Goal: Task Accomplishment & Management: Manage account settings

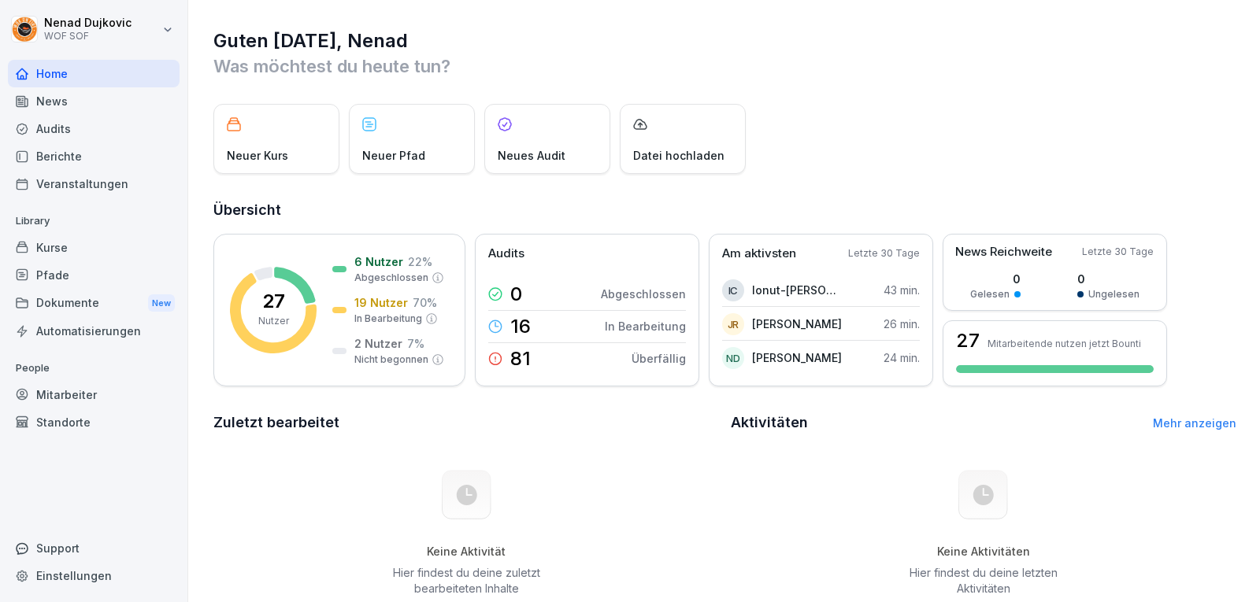
click at [98, 133] on div "Audits" at bounding box center [94, 129] width 172 height 28
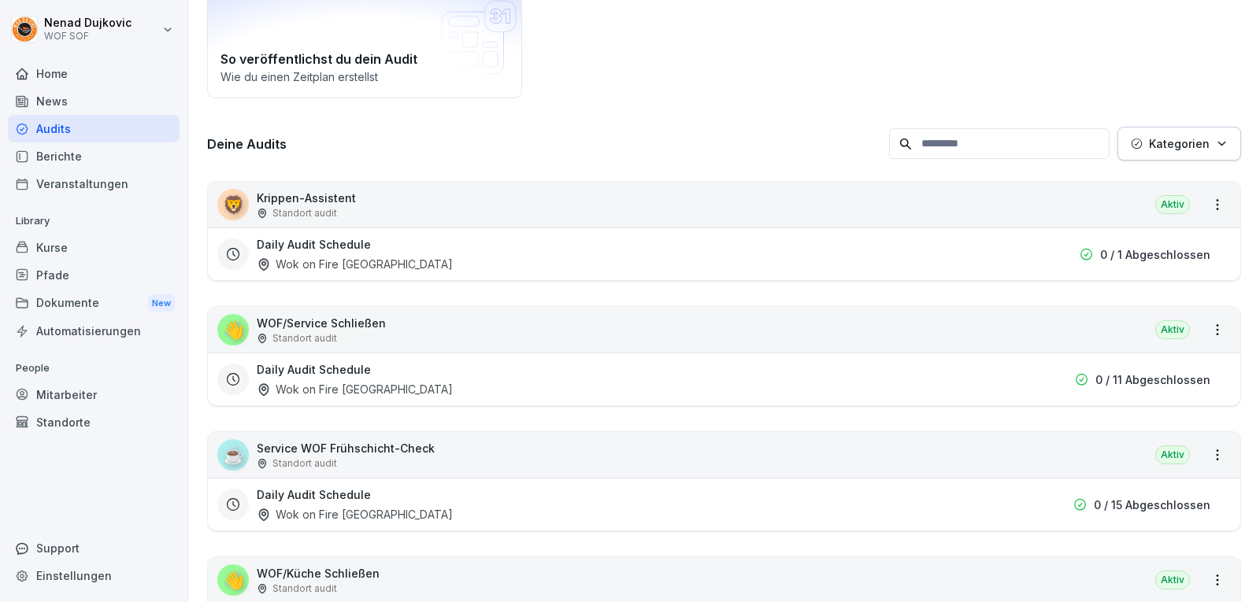
scroll to position [135, 0]
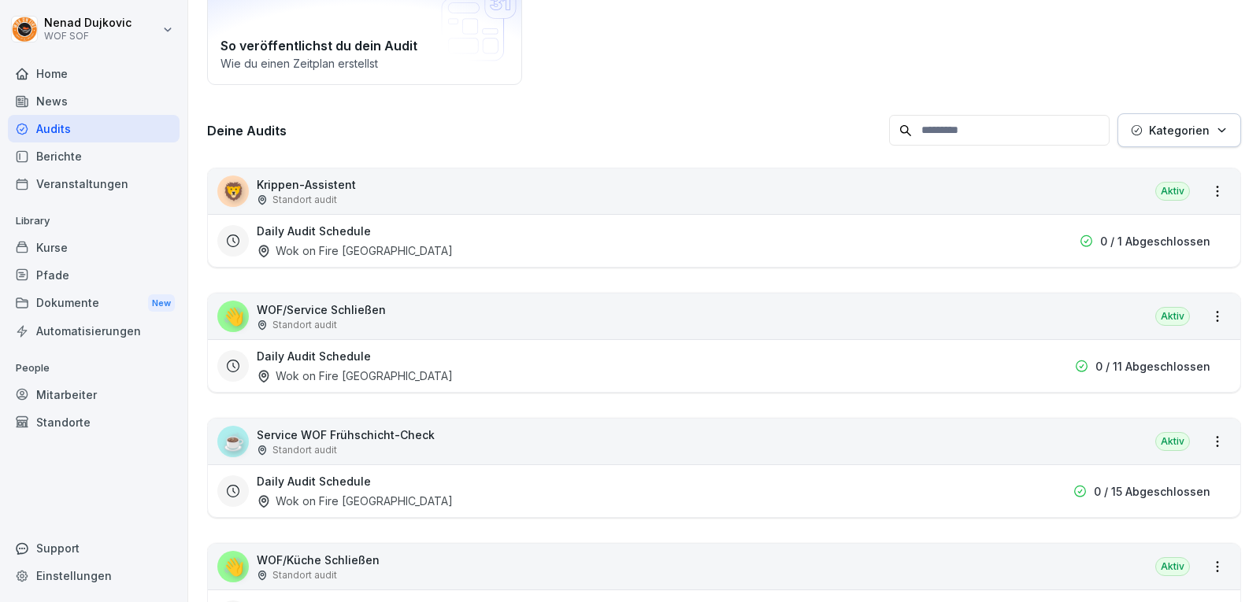
click at [88, 61] on div "Home" at bounding box center [94, 74] width 172 height 28
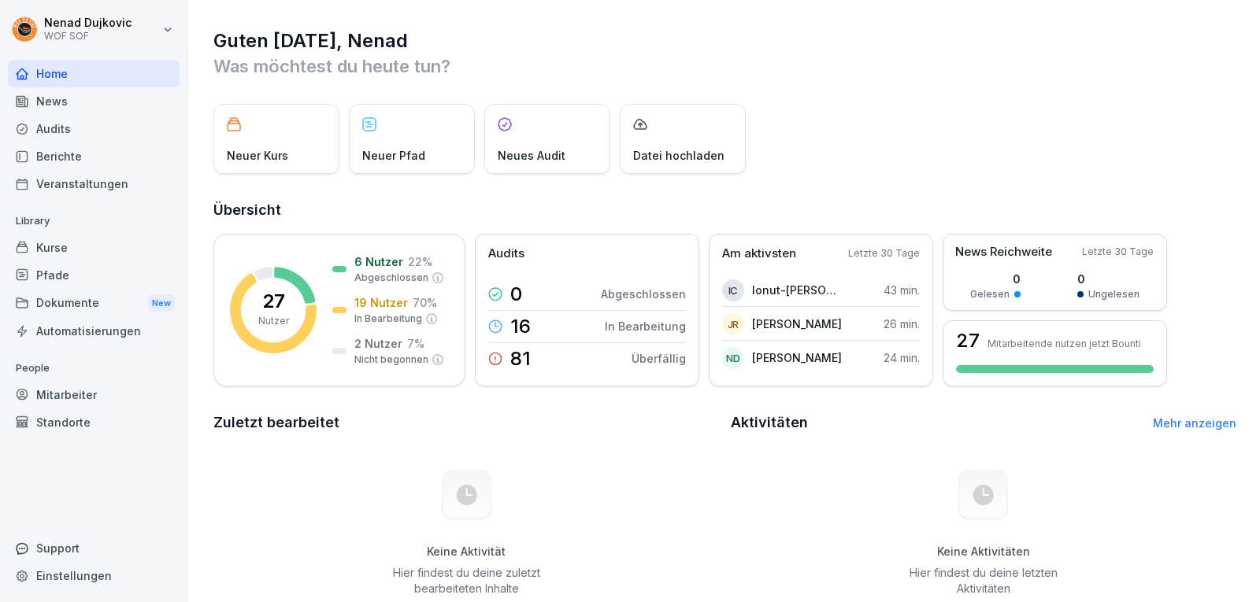
click at [93, 148] on div "Berichte" at bounding box center [94, 157] width 172 height 28
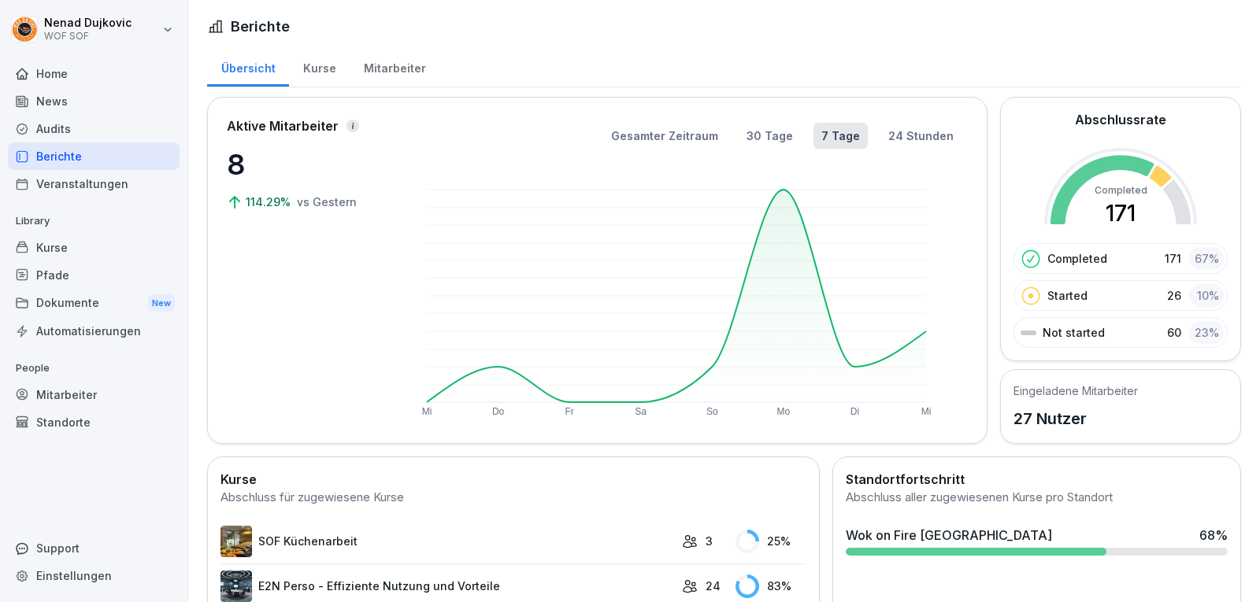
click at [153, 131] on div "Audits" at bounding box center [94, 129] width 172 height 28
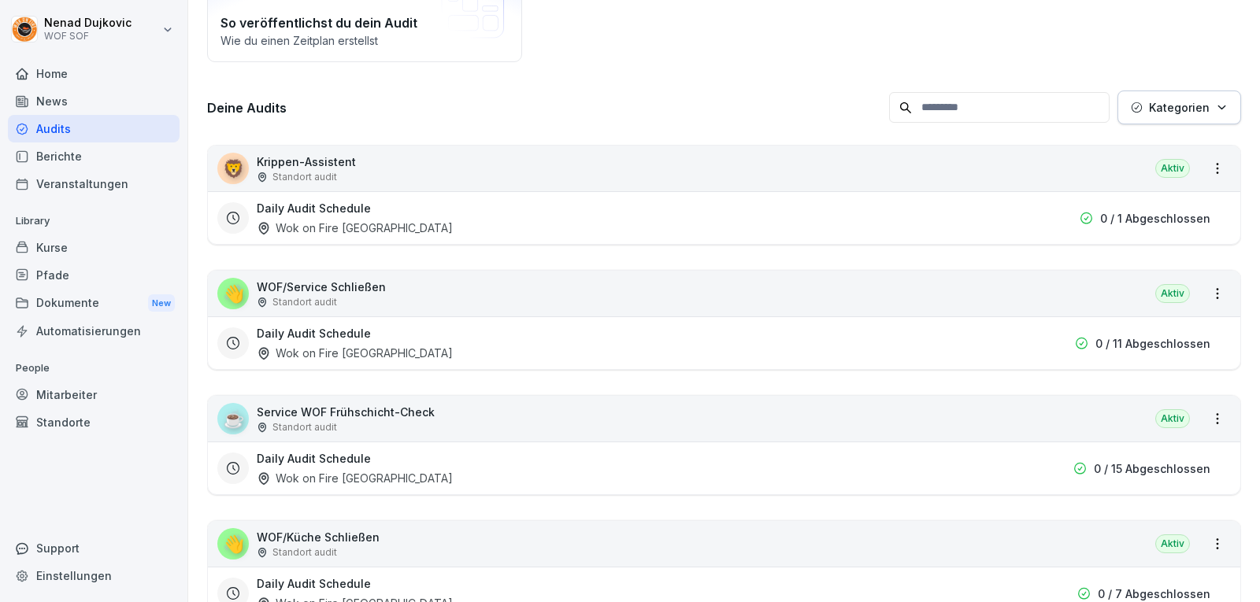
scroll to position [163, 0]
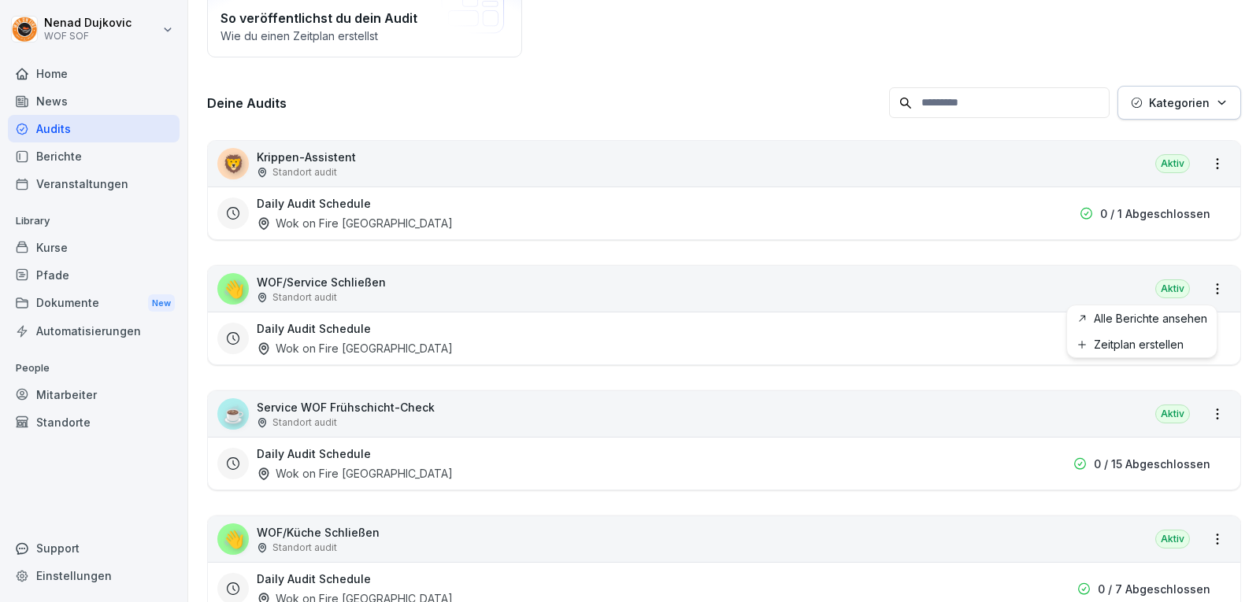
click at [1205, 287] on html "Nenad Dujkovic WOF SOF Home News Audits Berichte Veranstaltungen Library Kurse …" at bounding box center [630, 301] width 1260 height 602
click at [0, 0] on link "Alle Berichte ansehen" at bounding box center [0, 0] width 0 height 0
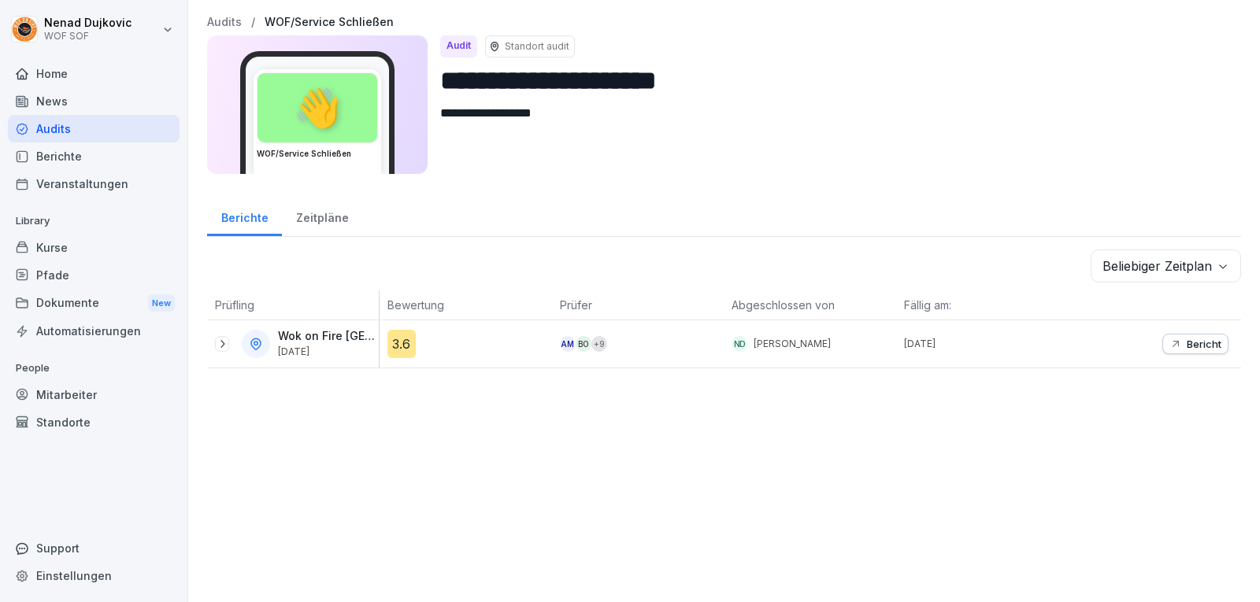
click at [220, 343] on icon at bounding box center [222, 344] width 13 height 13
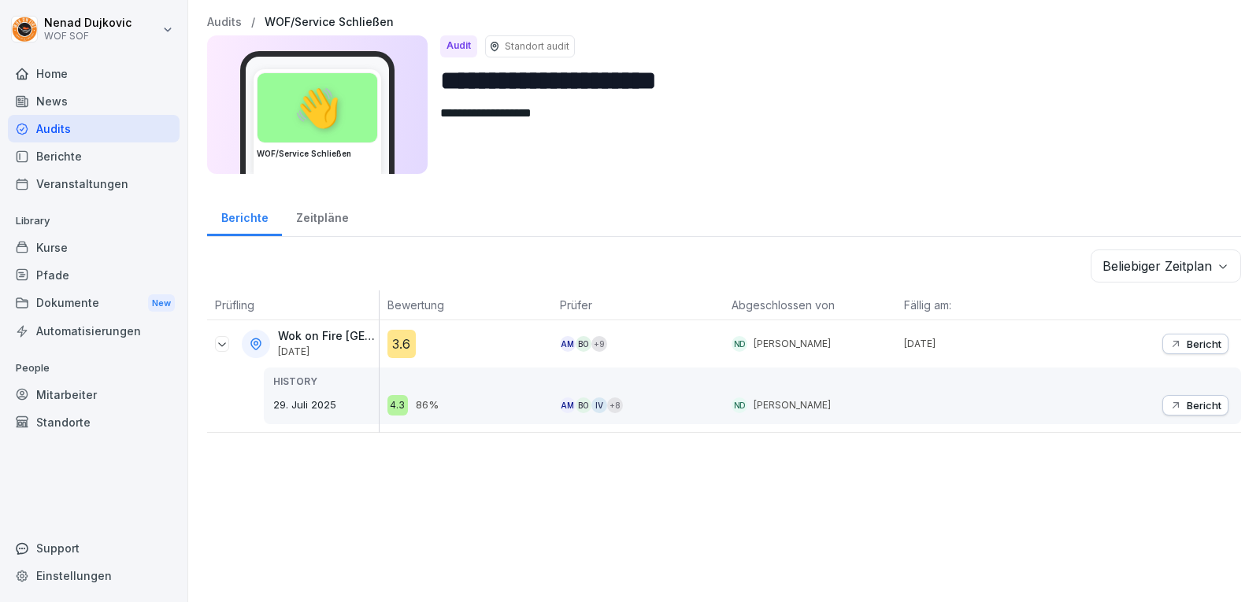
click at [120, 121] on div "Audits" at bounding box center [94, 129] width 172 height 28
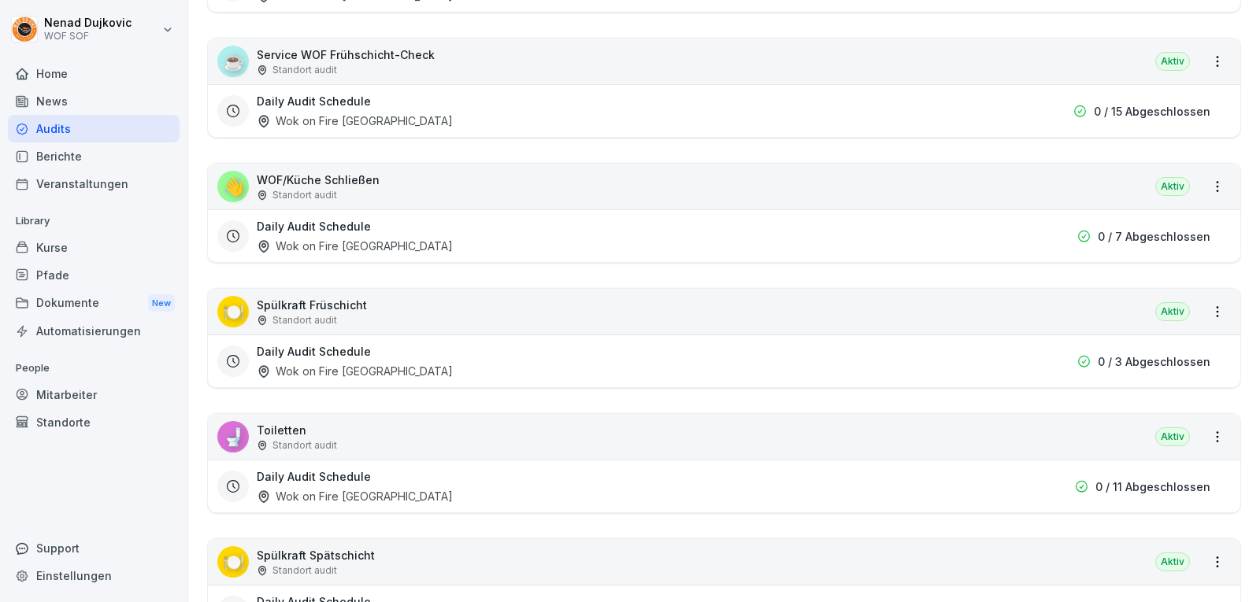
scroll to position [541, 0]
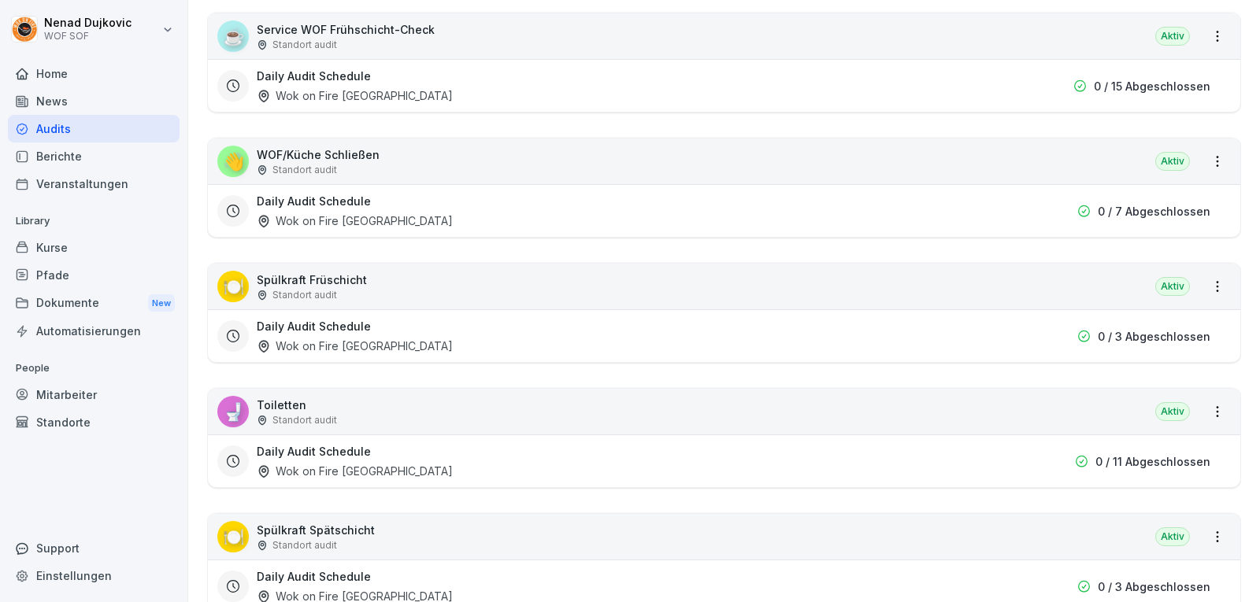
click at [765, 153] on div "👋 WOF/Küche Schließen Standort audit Aktiv" at bounding box center [724, 162] width 1032 height 46
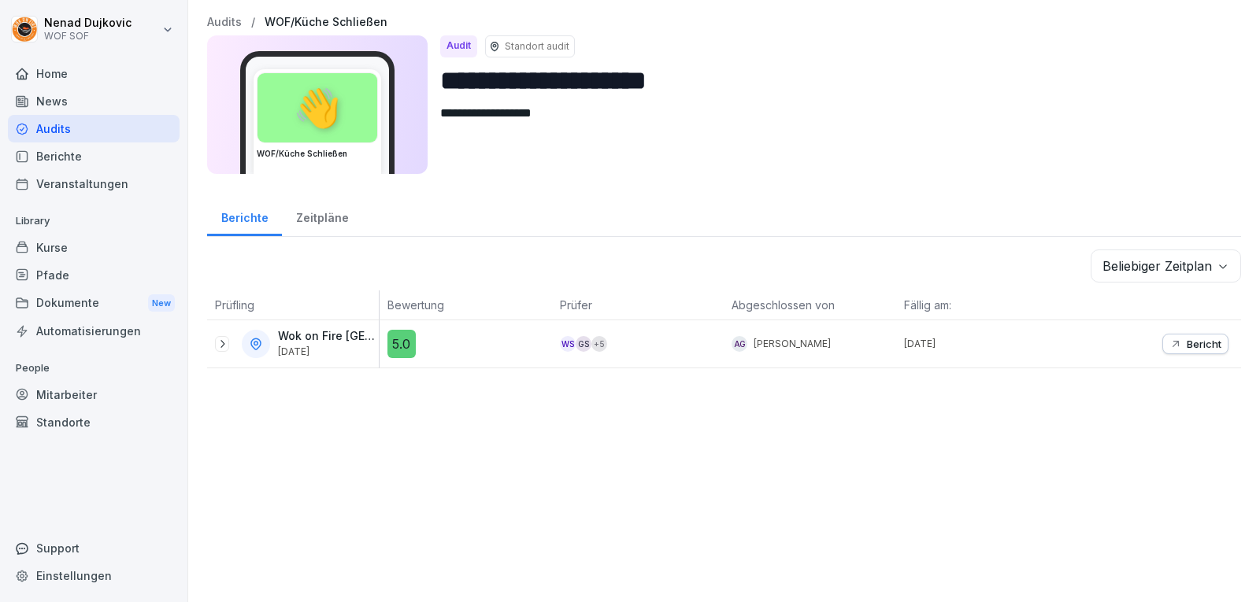
click at [220, 344] on icon at bounding box center [222, 344] width 13 height 13
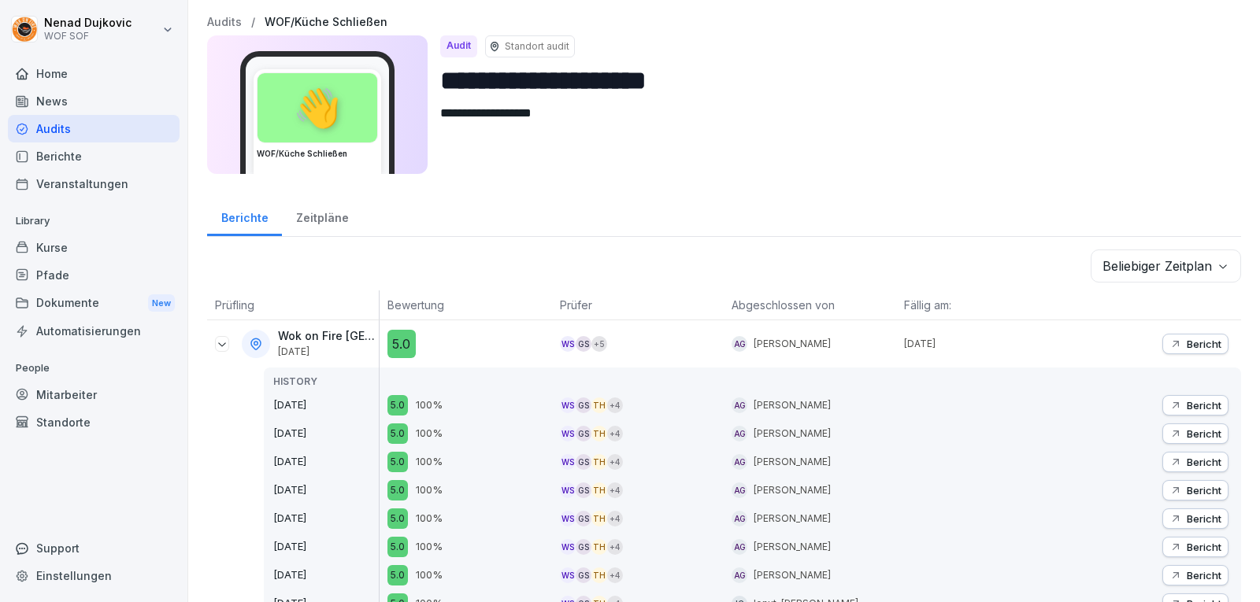
click at [100, 129] on div "Audits" at bounding box center [94, 129] width 172 height 28
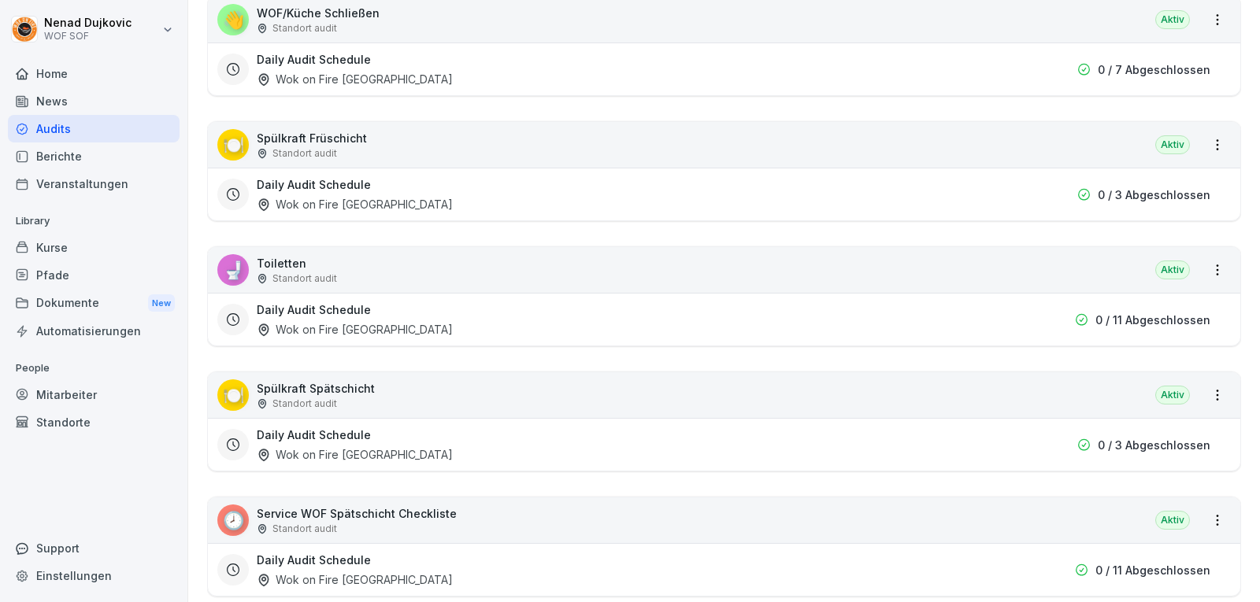
scroll to position [691, 0]
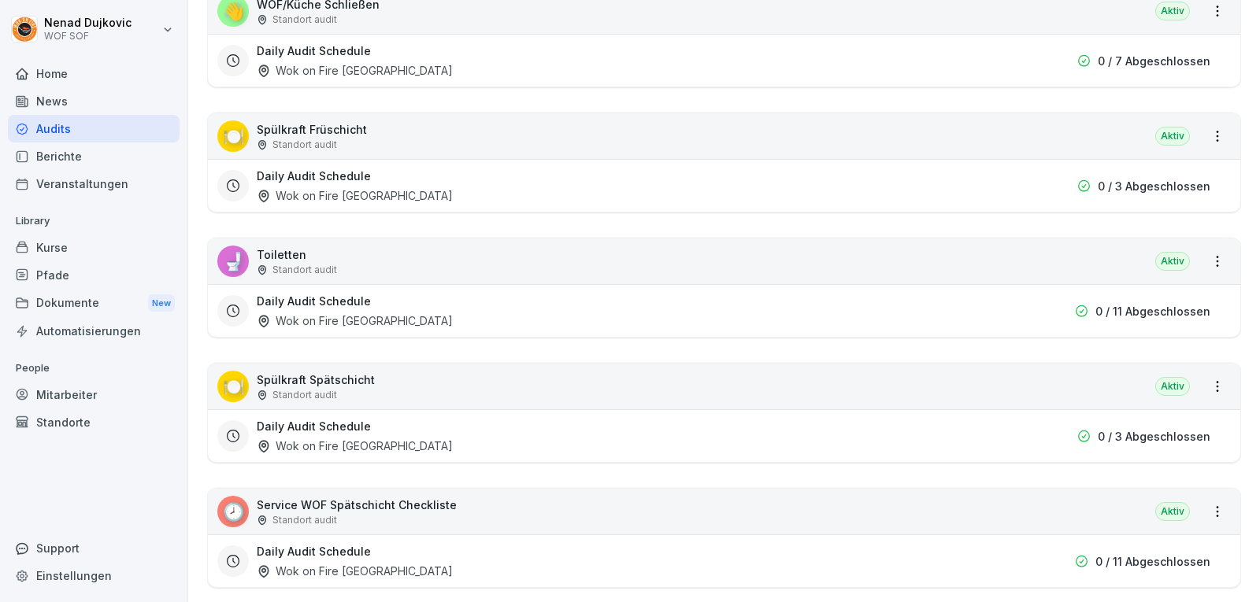
click at [680, 256] on div "🚽 Toiletten Standort audit Aktiv" at bounding box center [724, 262] width 1032 height 46
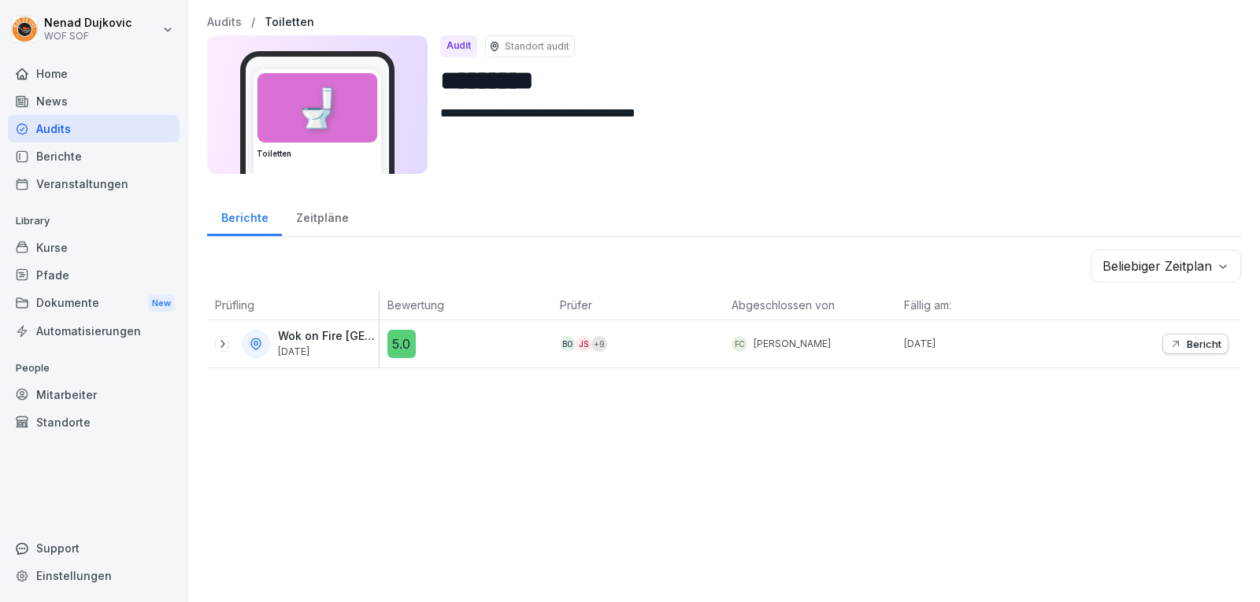
click at [221, 344] on icon at bounding box center [222, 344] width 13 height 13
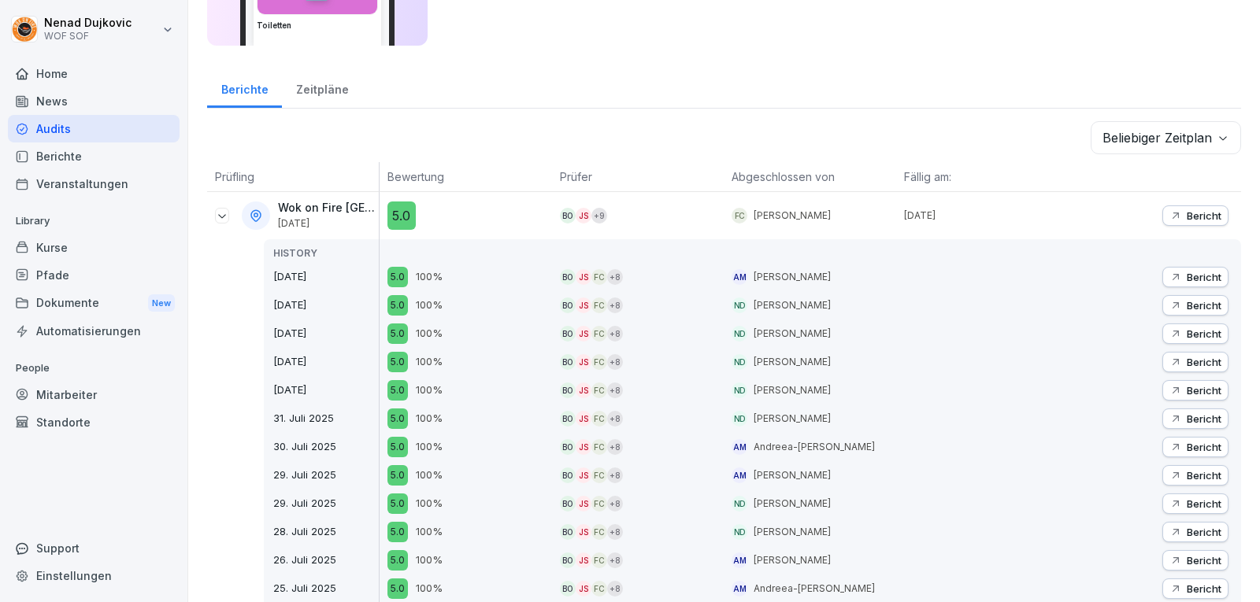
scroll to position [134, 0]
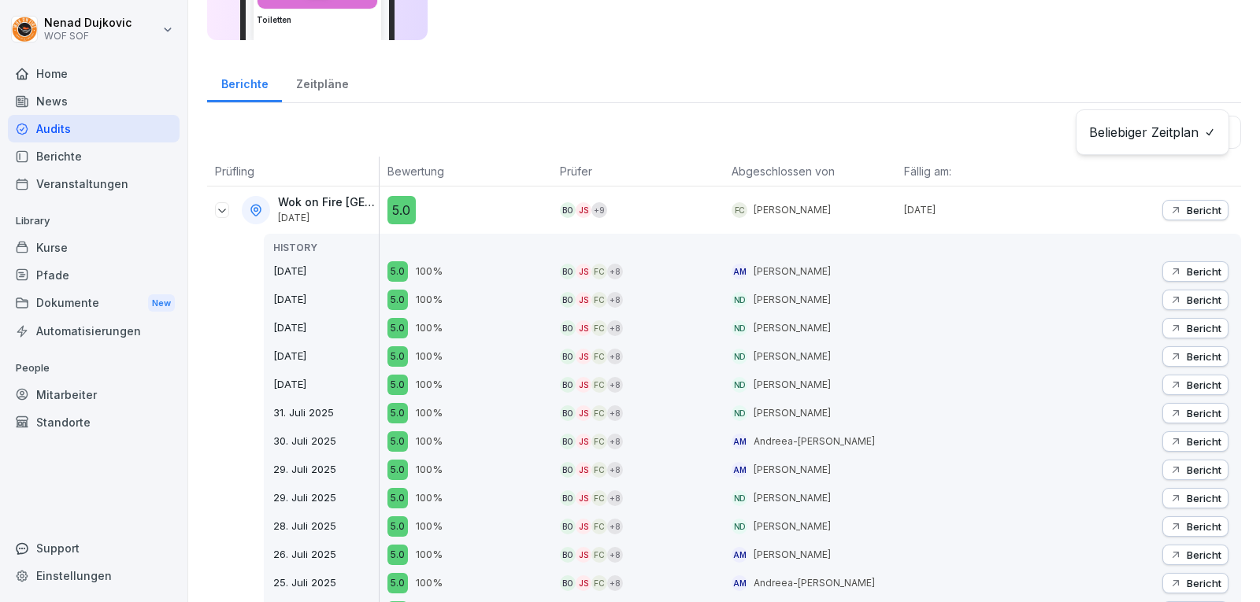
click at [1153, 135] on body "**********" at bounding box center [630, 301] width 1260 height 602
click at [223, 206] on icon at bounding box center [222, 210] width 13 height 13
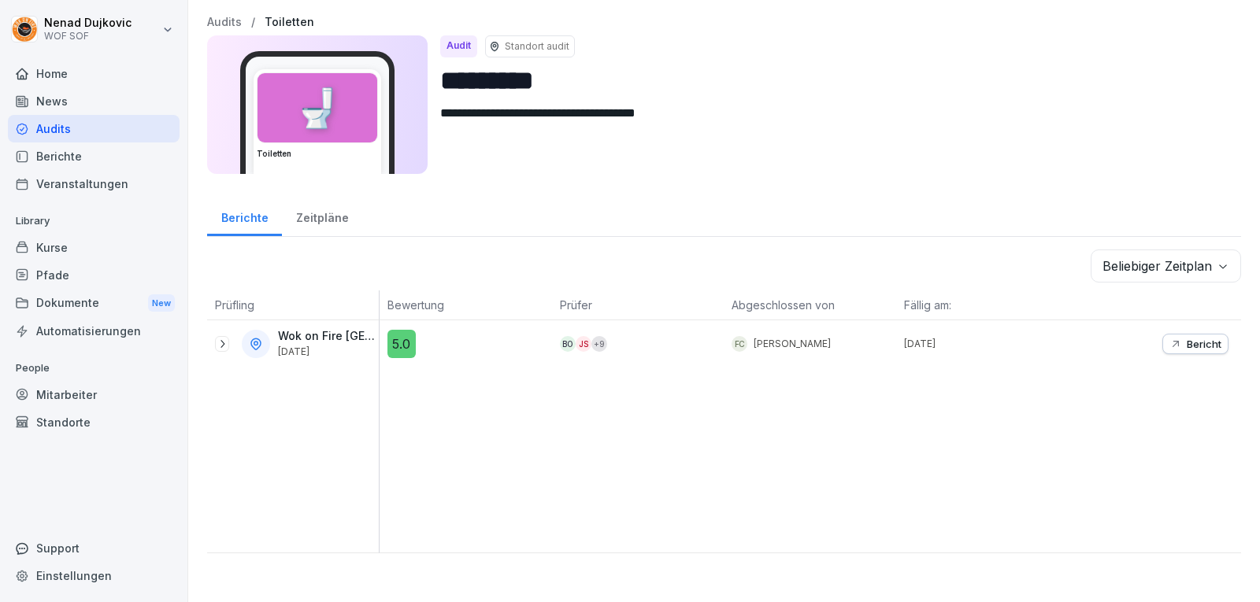
scroll to position [0, 0]
click at [83, 130] on div "Audits" at bounding box center [94, 129] width 172 height 28
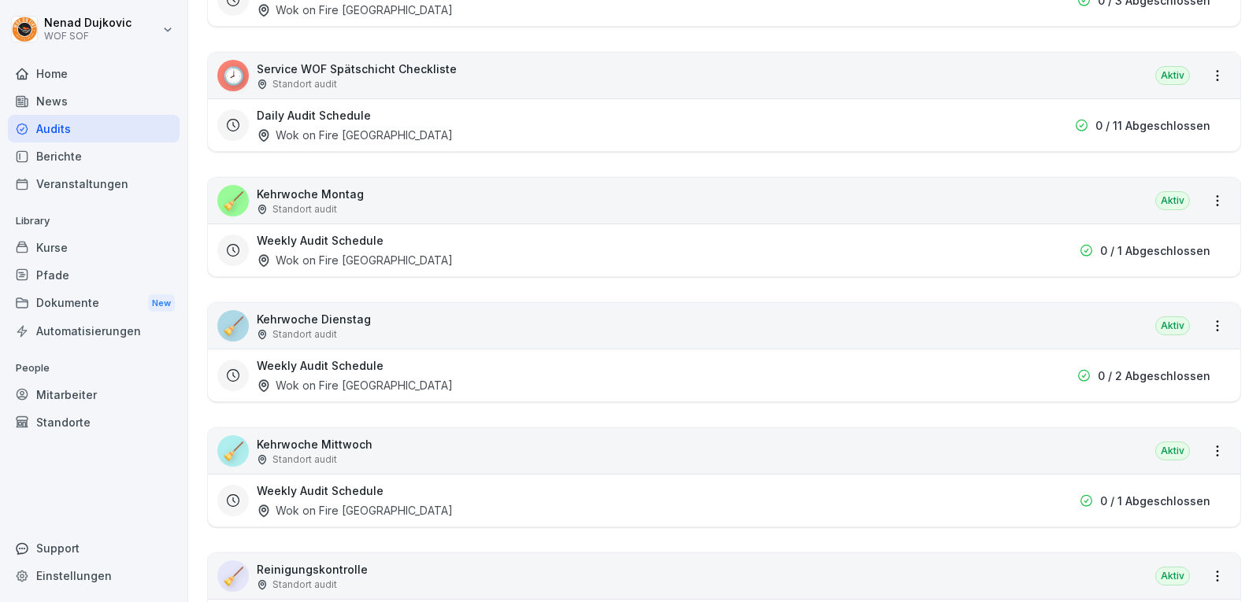
scroll to position [1127, 0]
click at [809, 105] on div "Daily Audit Schedule Wok on Fire Ludwigsburg 0 / 11 Abgeschlossen" at bounding box center [724, 125] width 1032 height 53
click at [931, 66] on div "🕗 Service WOF Spätschicht Checkliste Standort audit Aktiv" at bounding box center [724, 77] width 1032 height 46
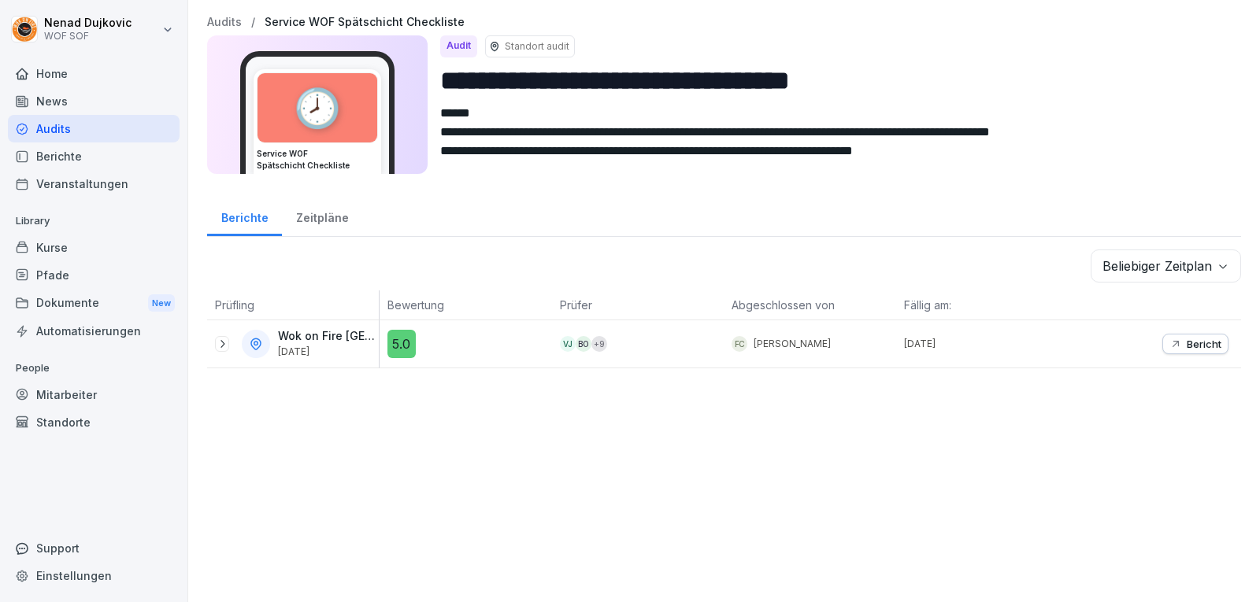
click at [226, 343] on icon at bounding box center [222, 344] width 13 height 13
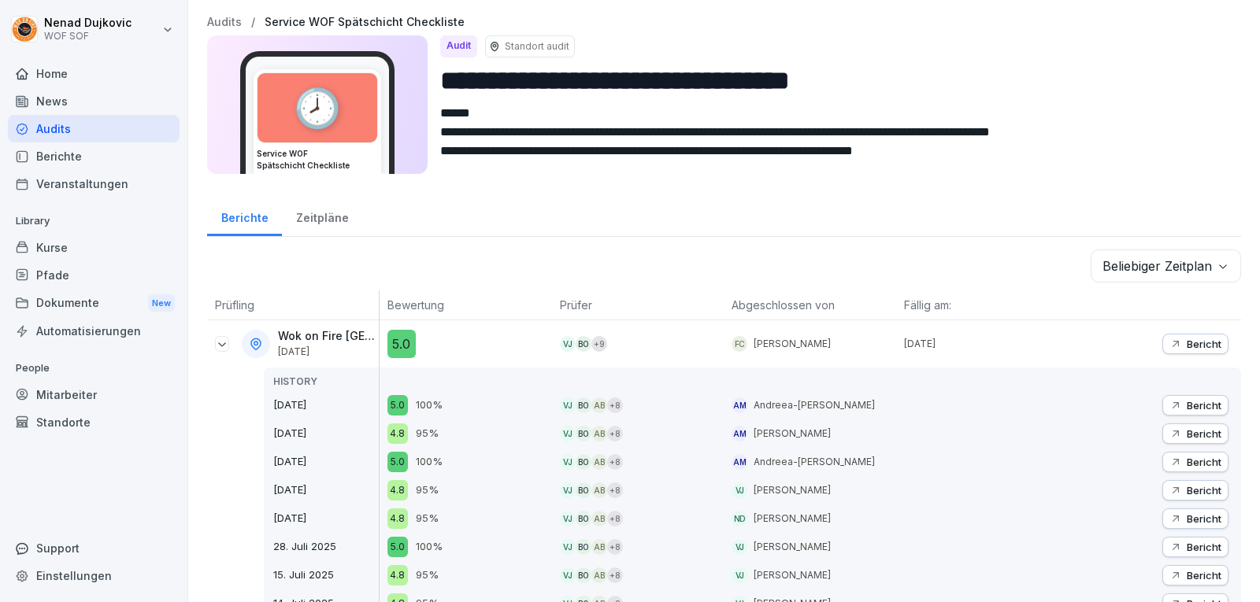
click at [1188, 346] on p "Bericht" at bounding box center [1204, 344] width 35 height 13
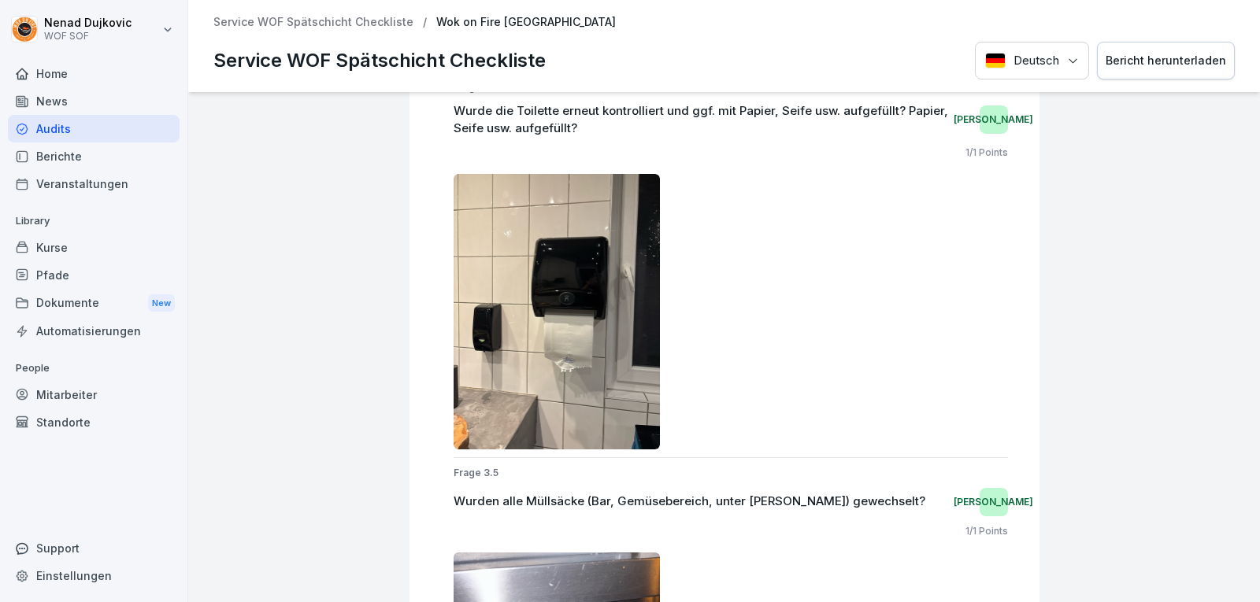
scroll to position [2356, 0]
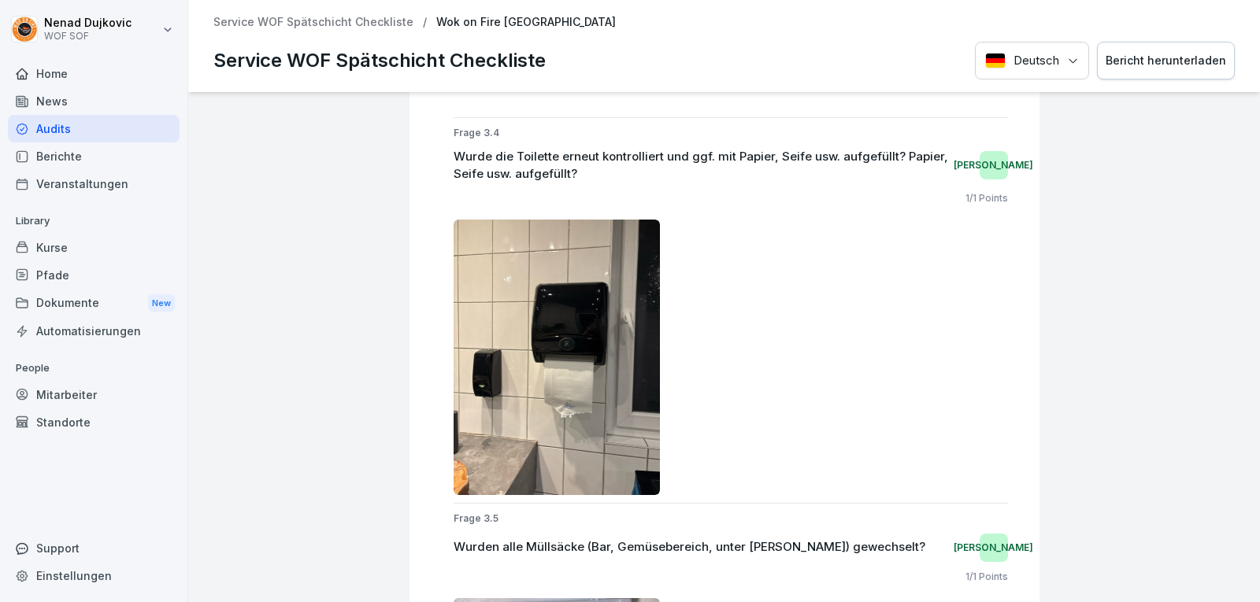
click at [84, 128] on div "Audits" at bounding box center [94, 129] width 172 height 28
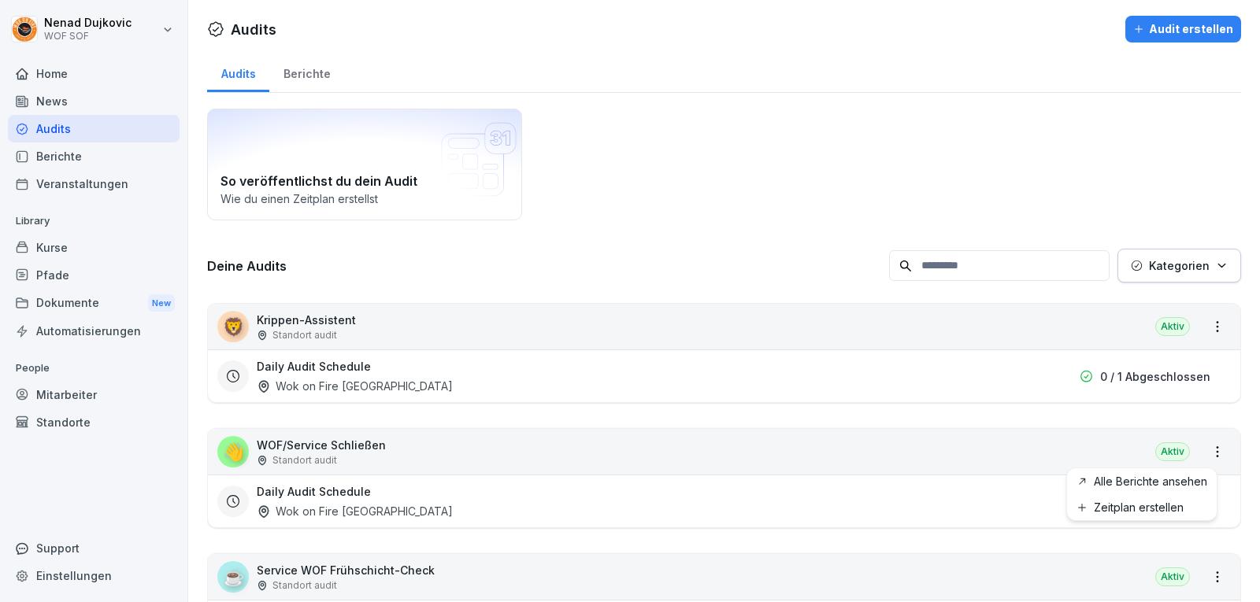
click at [1200, 457] on html "Nenad Dujkovic WOF SOF Home News Audits Berichte Veranstaltungen Library Kurse …" at bounding box center [630, 301] width 1260 height 602
click at [0, 0] on link "Alle Berichte ansehen" at bounding box center [0, 0] width 0 height 0
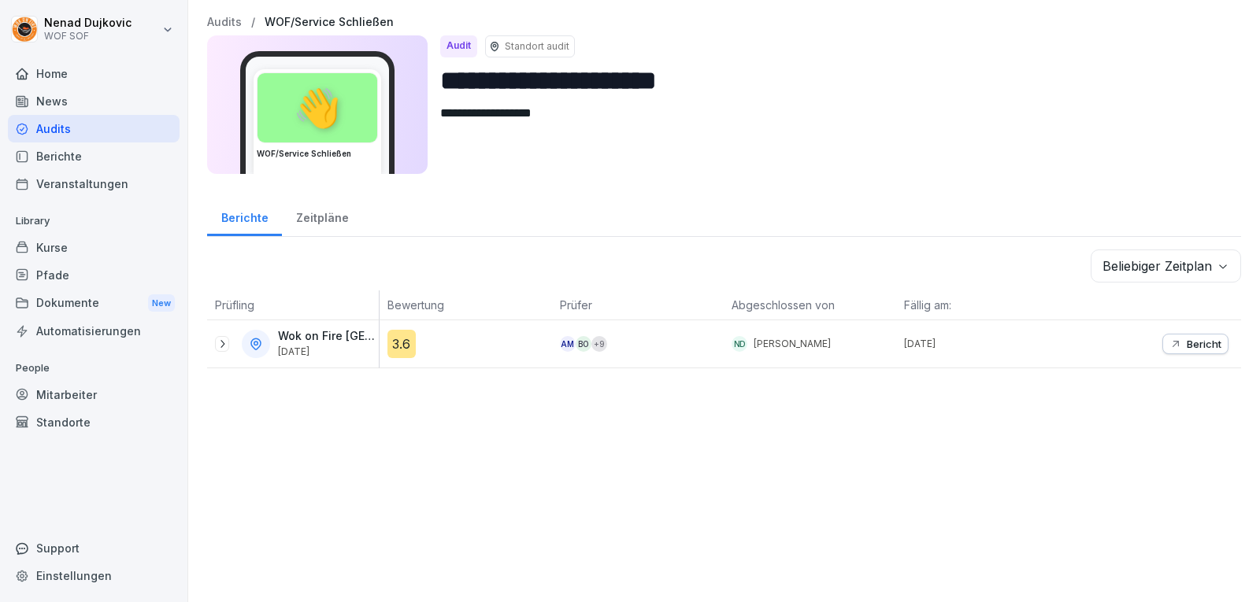
click at [81, 132] on div "Audits" at bounding box center [94, 129] width 172 height 28
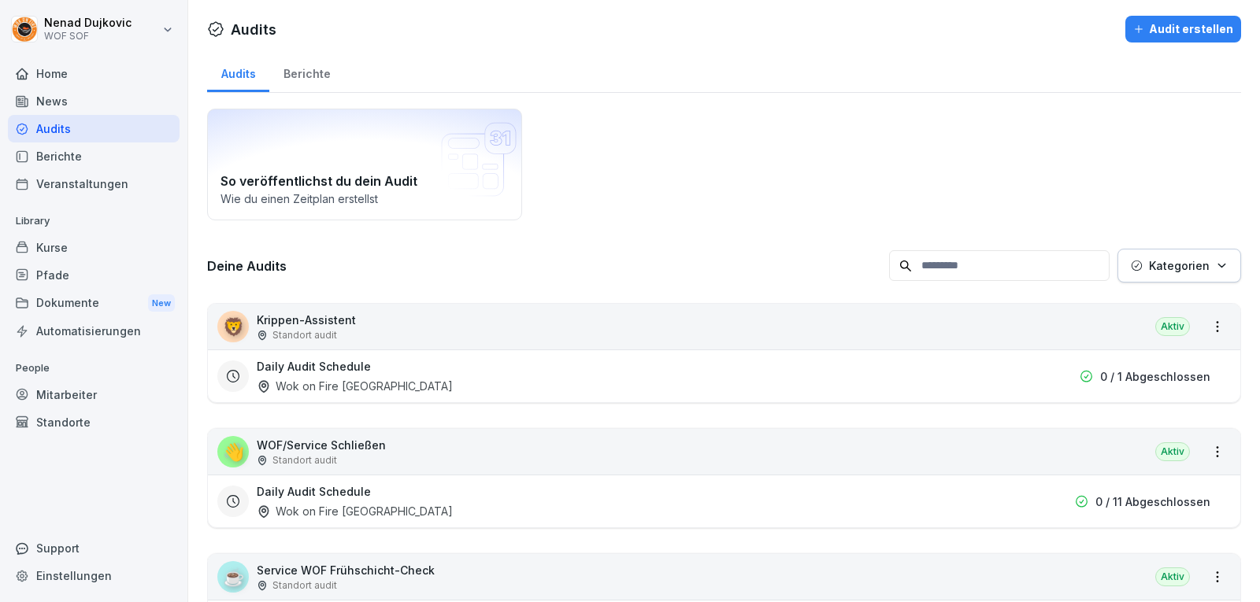
click at [90, 396] on div "Mitarbeiter" at bounding box center [94, 395] width 172 height 28
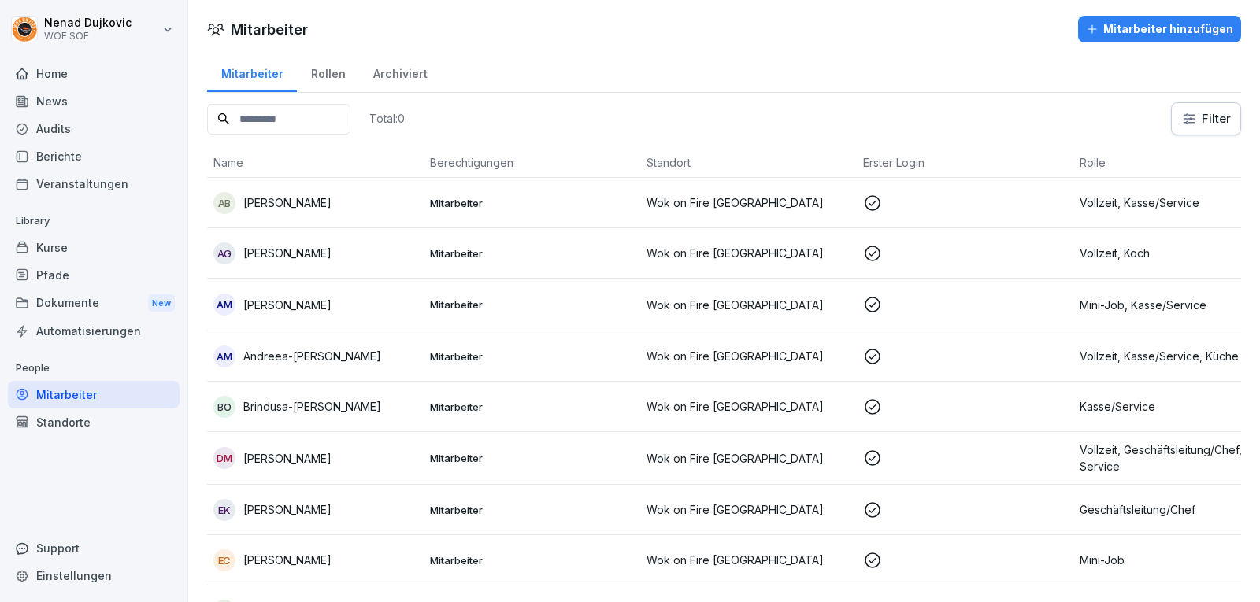
click at [299, 128] on input at bounding box center [278, 119] width 143 height 31
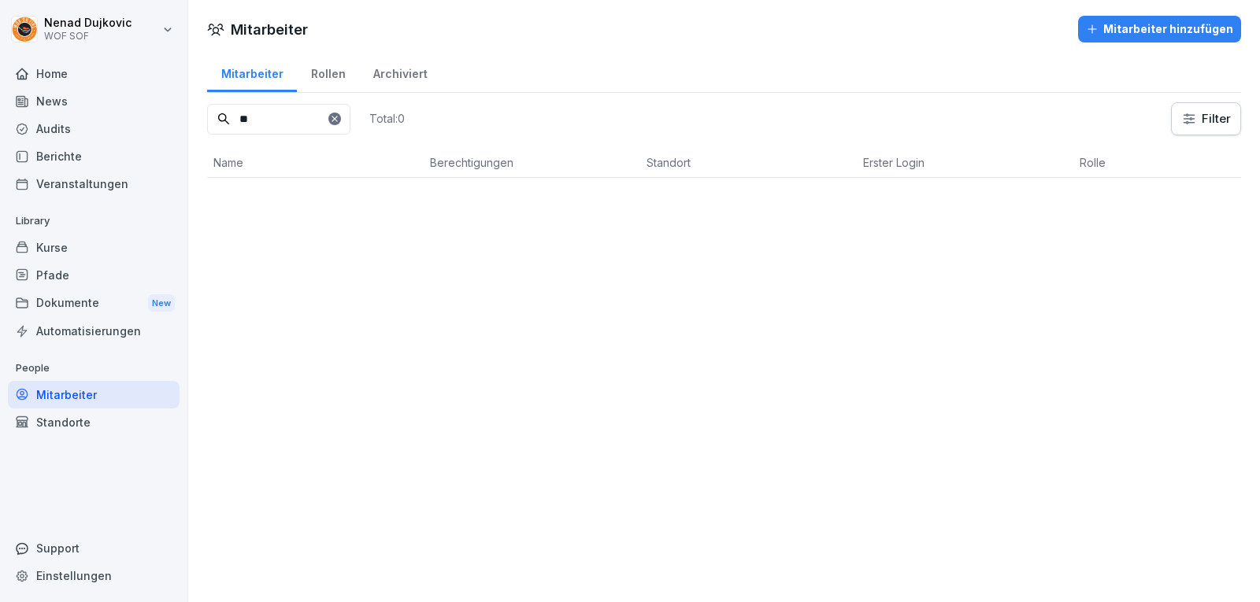
type input "*"
type input "***"
click at [382, 424] on div "Mitarbeiter Mitarbeiter hinzufügen Mitarbeiter Rollen Archiviert *** Total: 0 F…" at bounding box center [724, 301] width 1072 height 602
click at [301, 124] on input "***" at bounding box center [278, 119] width 143 height 31
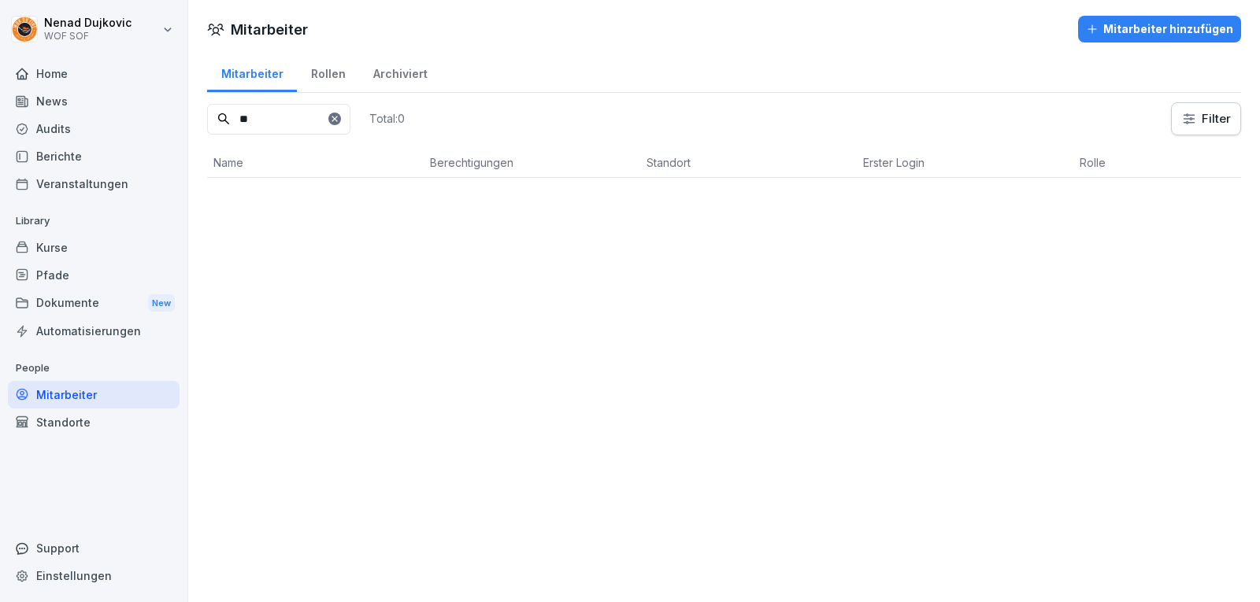
type input "*"
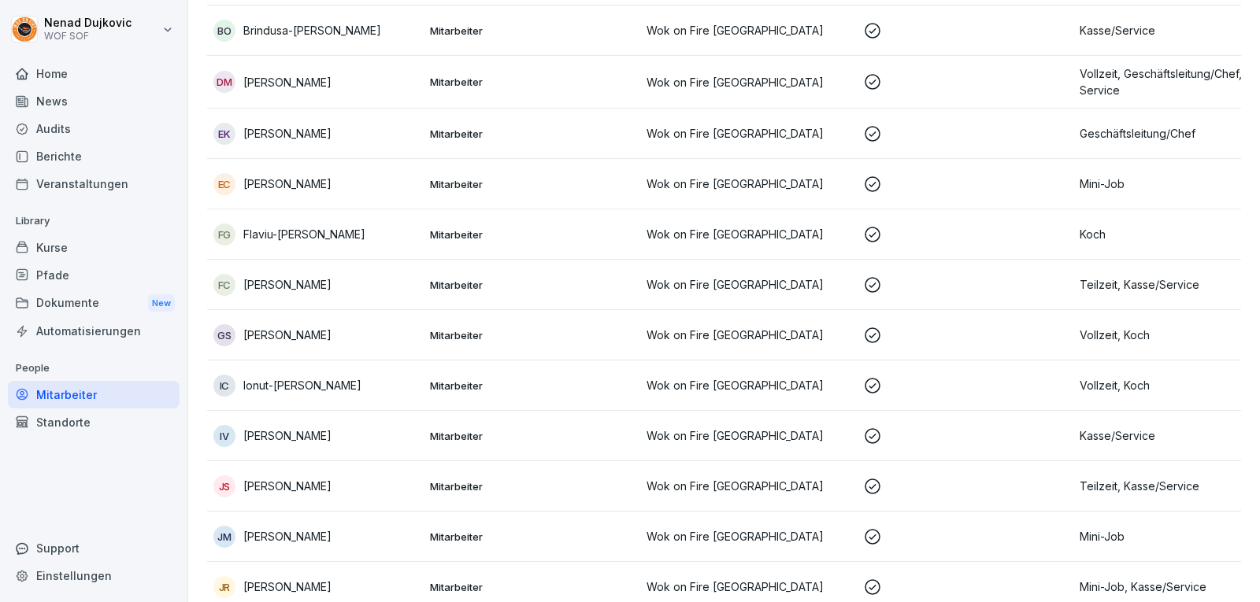
scroll to position [383, 0]
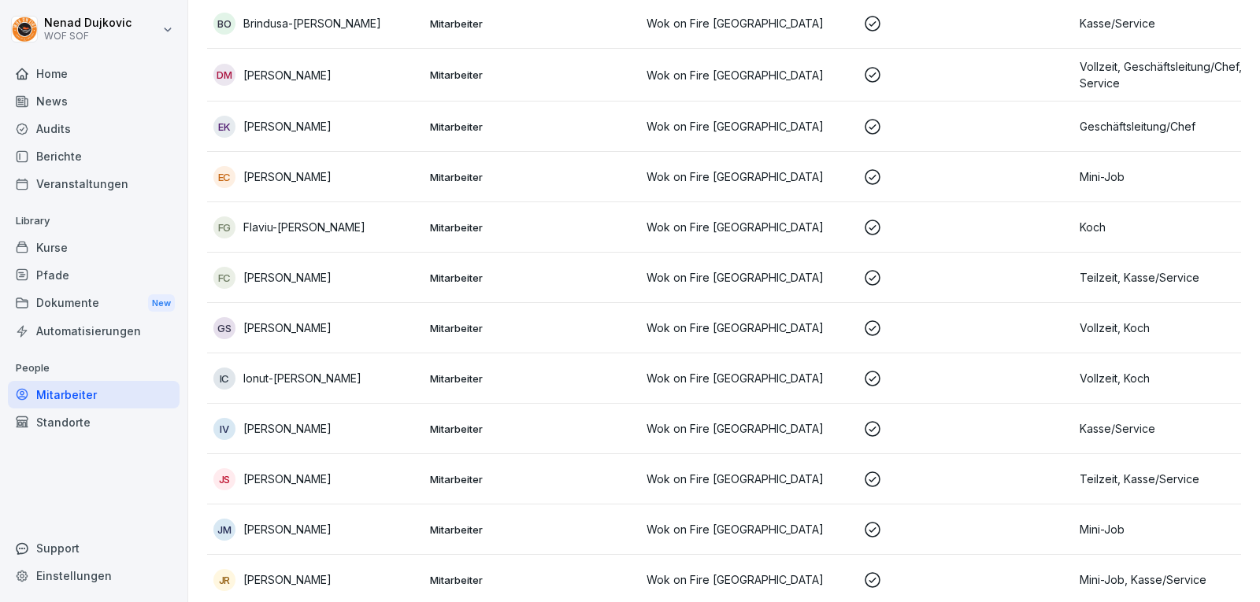
click at [441, 338] on td "Mitarbeiter" at bounding box center [532, 328] width 217 height 50
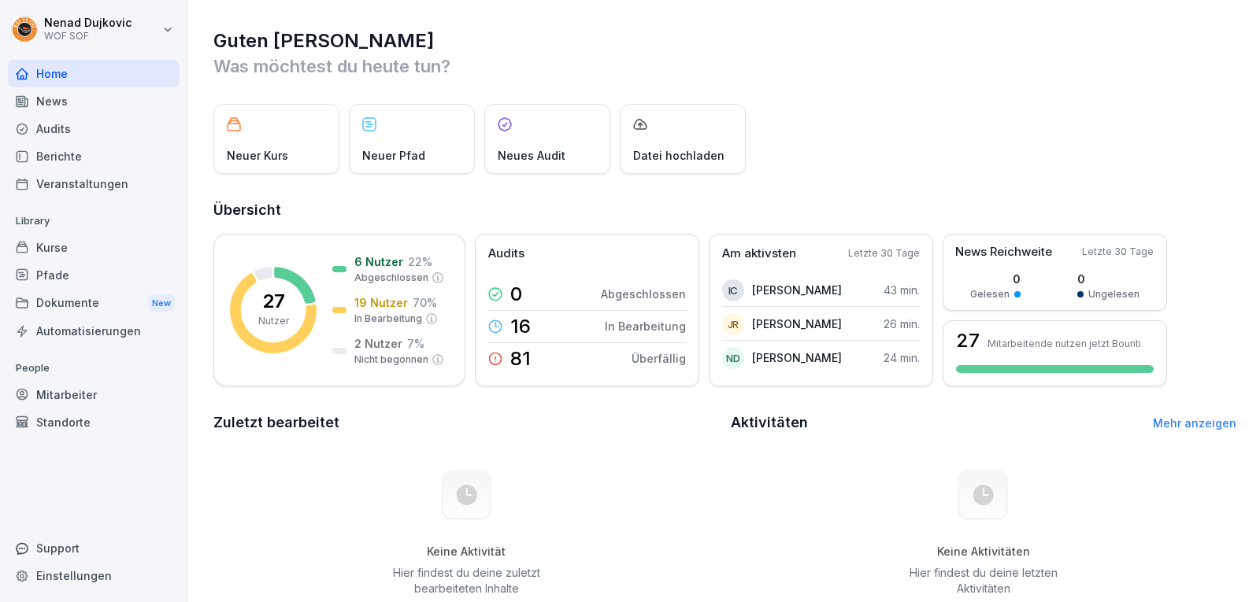
click at [93, 398] on div "Mitarbeiter" at bounding box center [94, 395] width 172 height 28
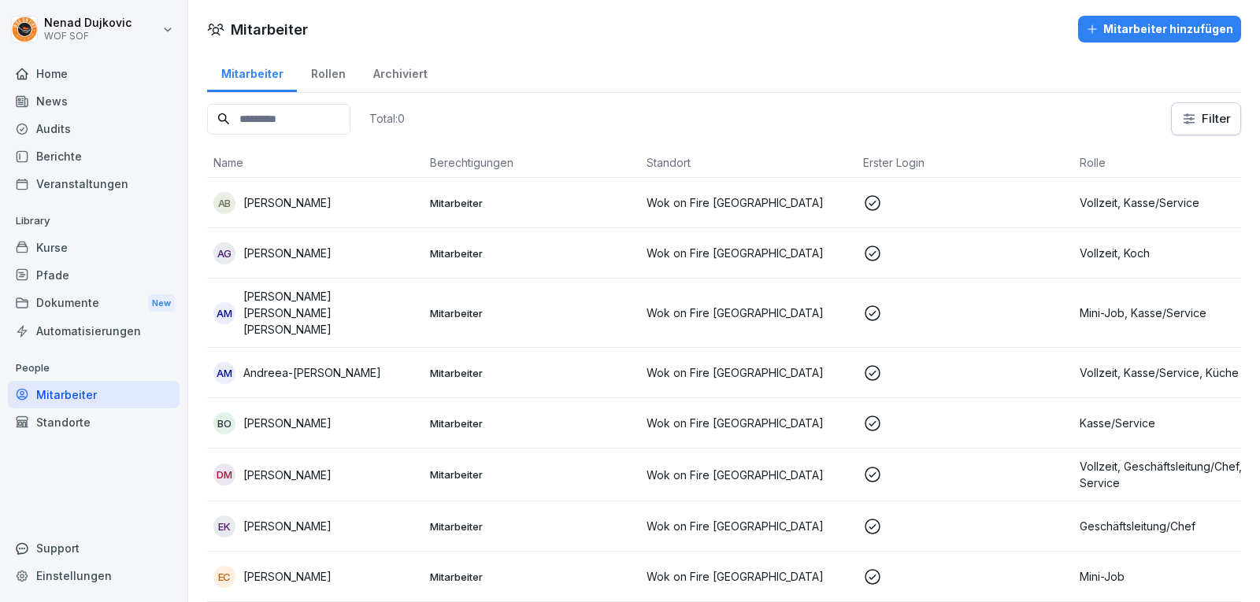
click at [328, 117] on input at bounding box center [278, 119] width 143 height 31
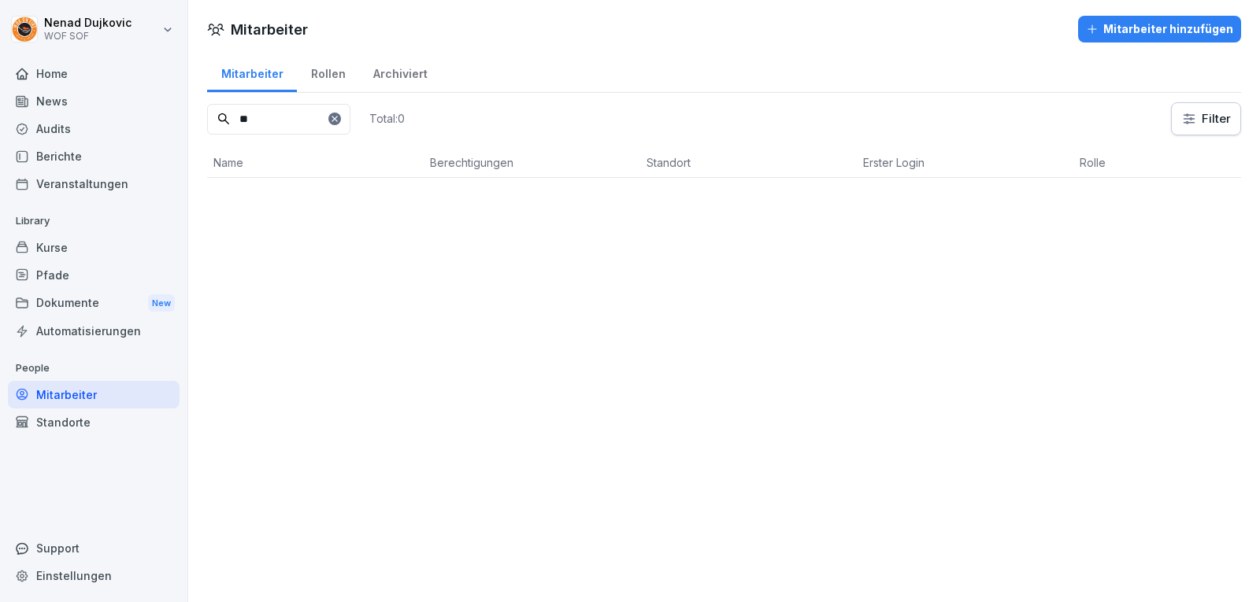
type input "*"
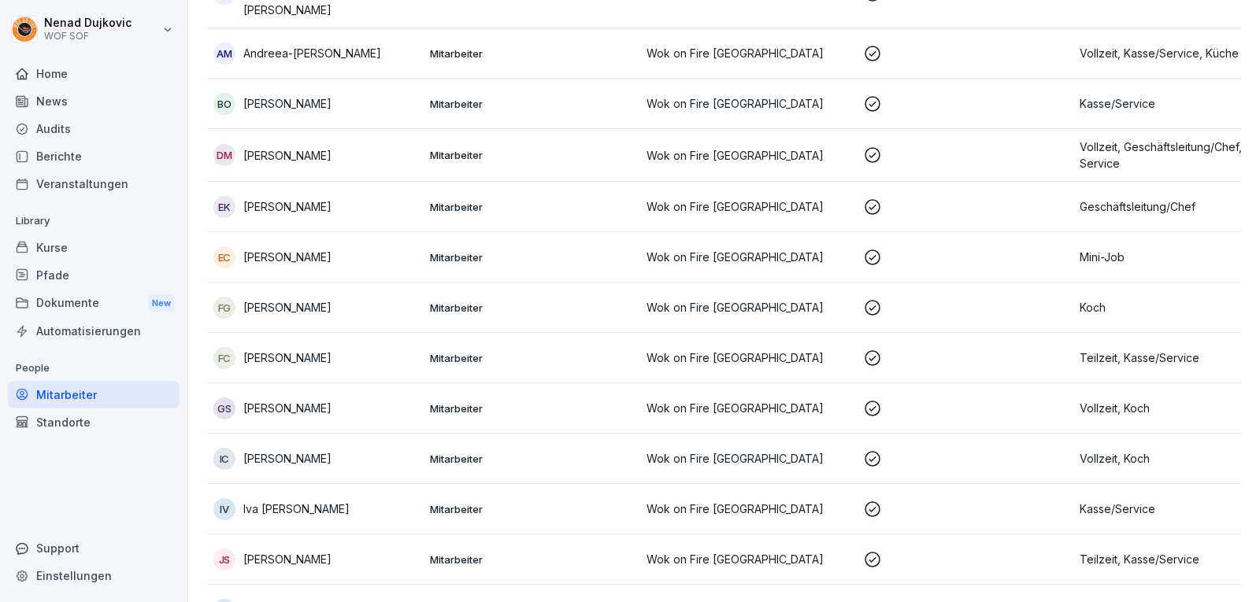
scroll to position [357, 0]
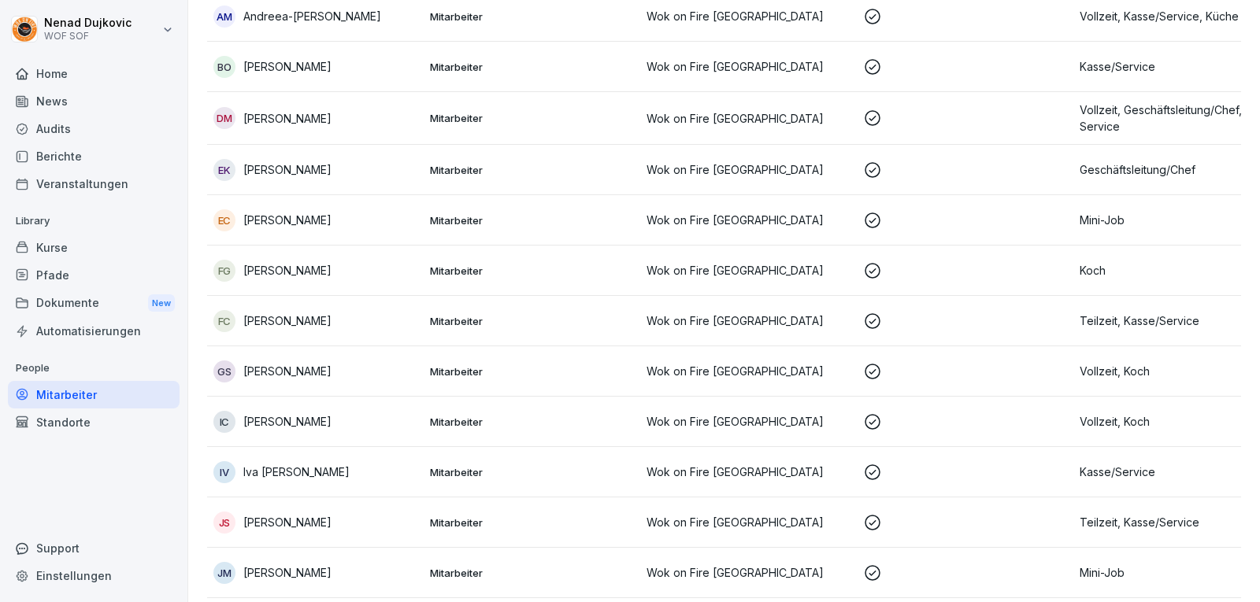
click at [368, 361] on div "GS [PERSON_NAME]" at bounding box center [315, 372] width 204 height 22
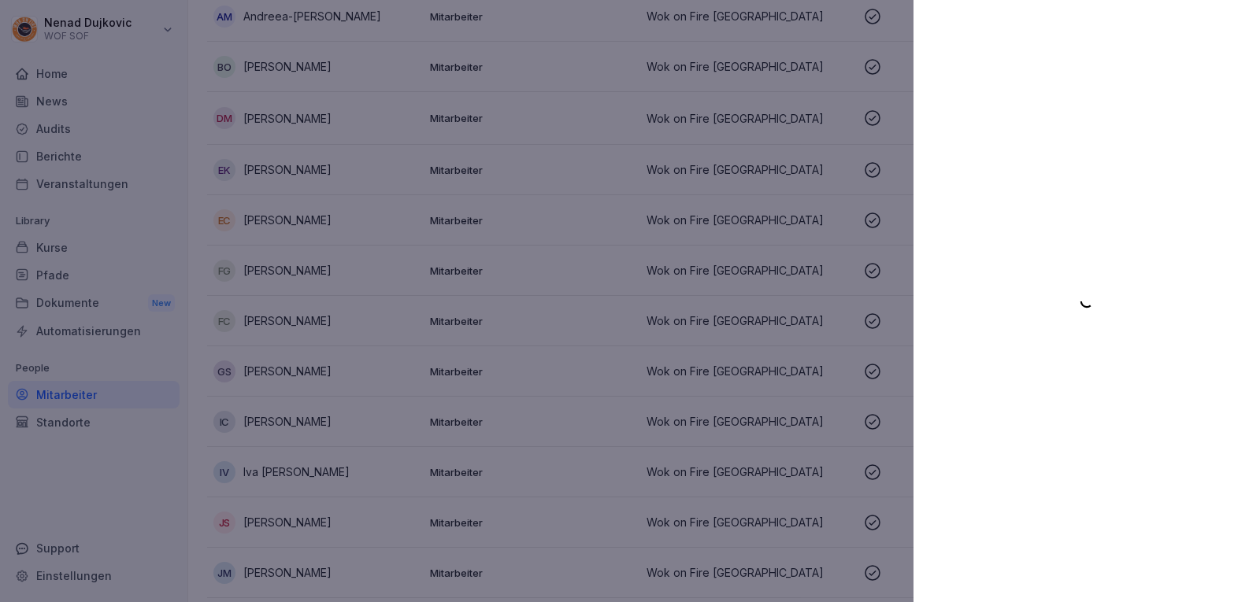
click at [719, 83] on div at bounding box center [630, 301] width 1260 height 602
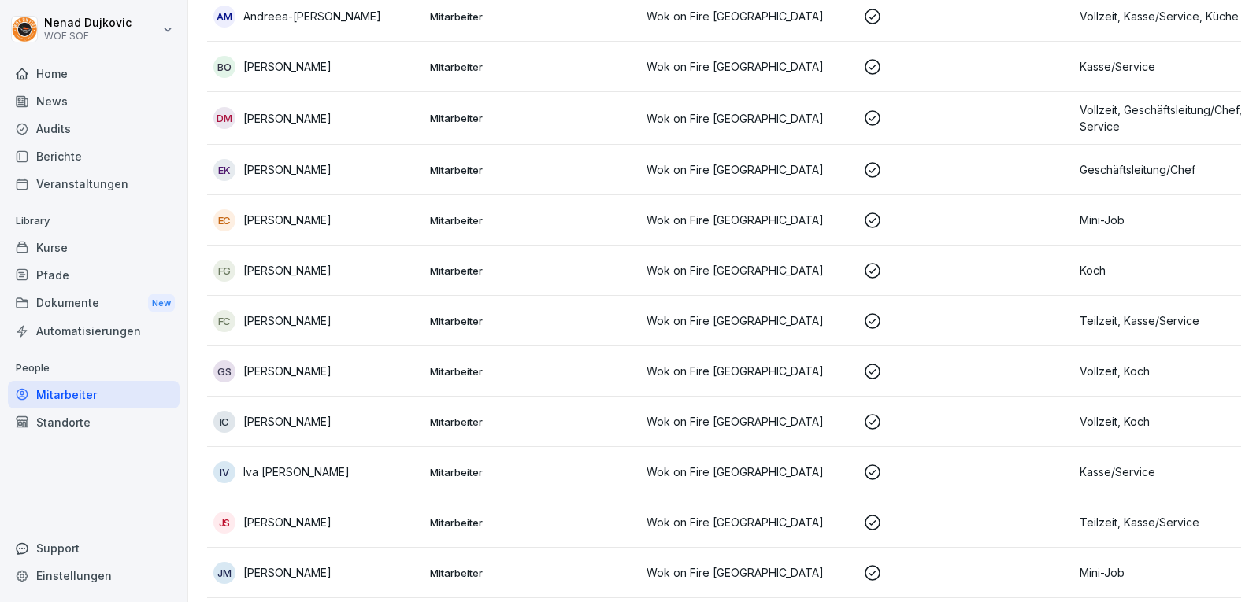
click at [546, 314] on p "Mitarbeiter" at bounding box center [532, 321] width 204 height 14
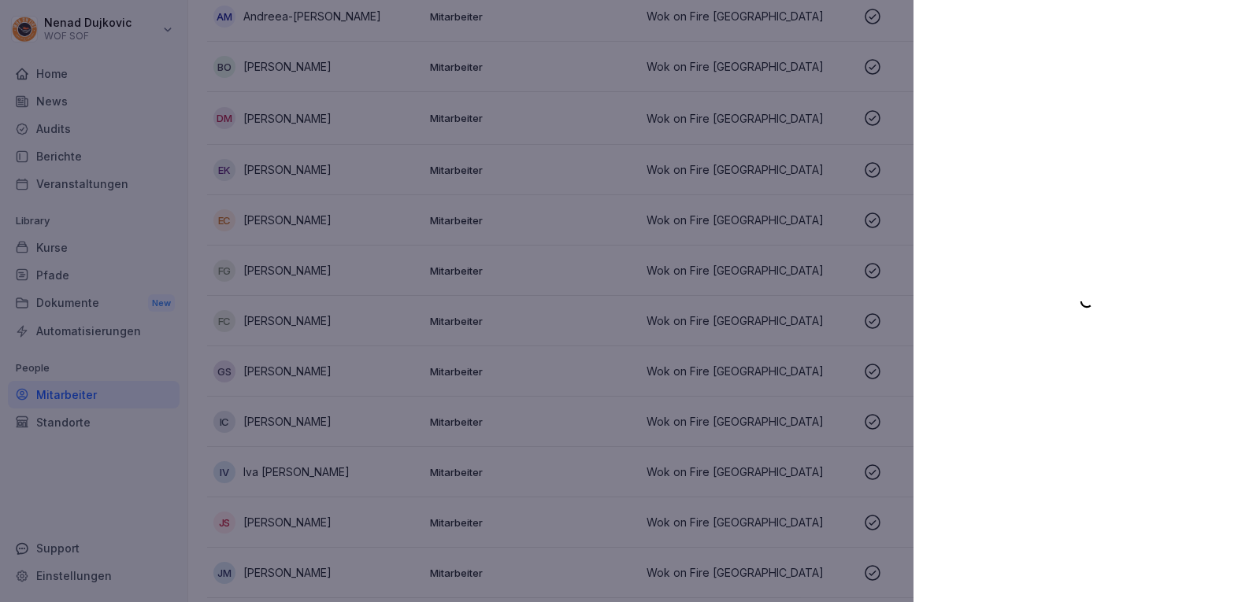
click at [515, 325] on div at bounding box center [630, 301] width 1260 height 602
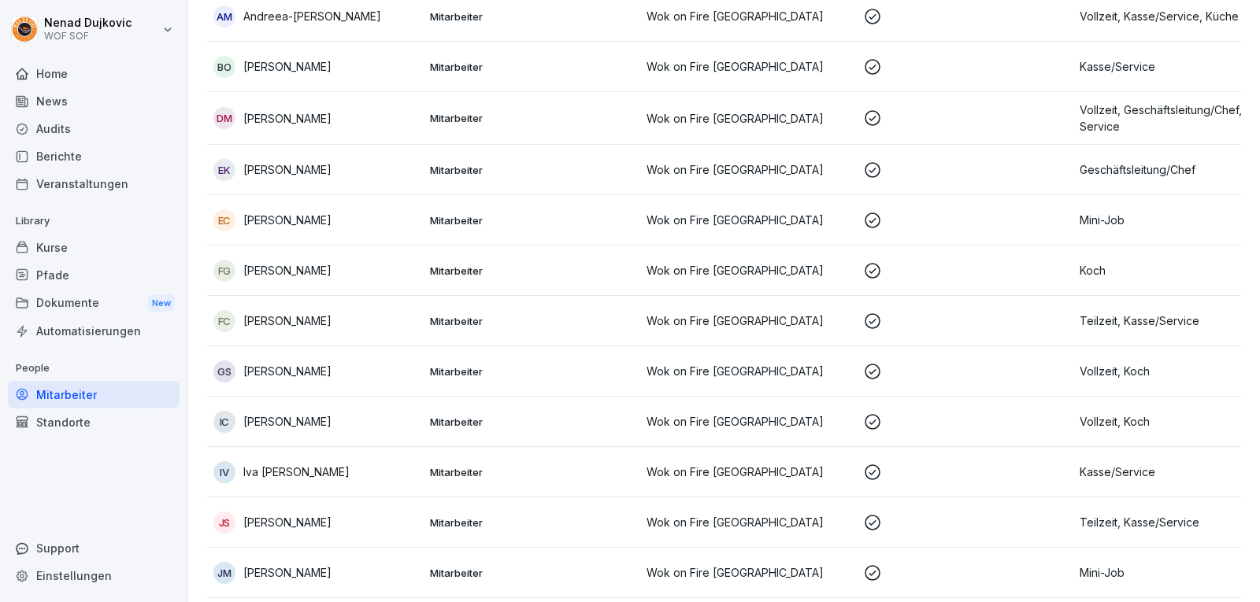
click at [441, 365] on p "Mitarbeiter" at bounding box center [532, 372] width 204 height 14
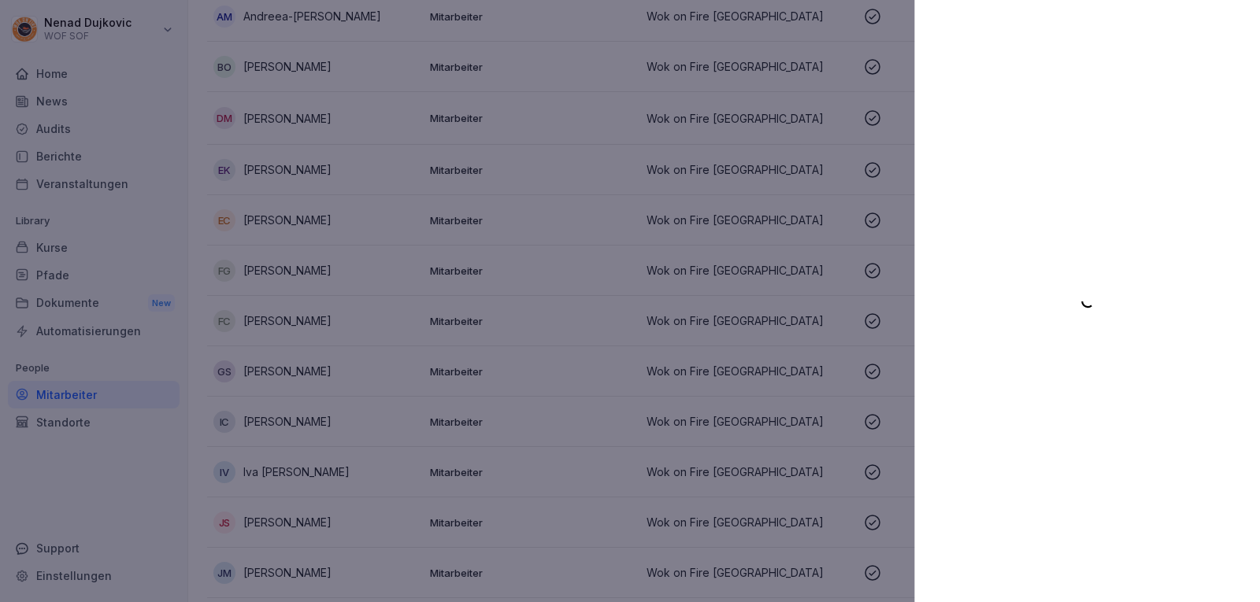
click at [705, 294] on div at bounding box center [630, 301] width 1260 height 602
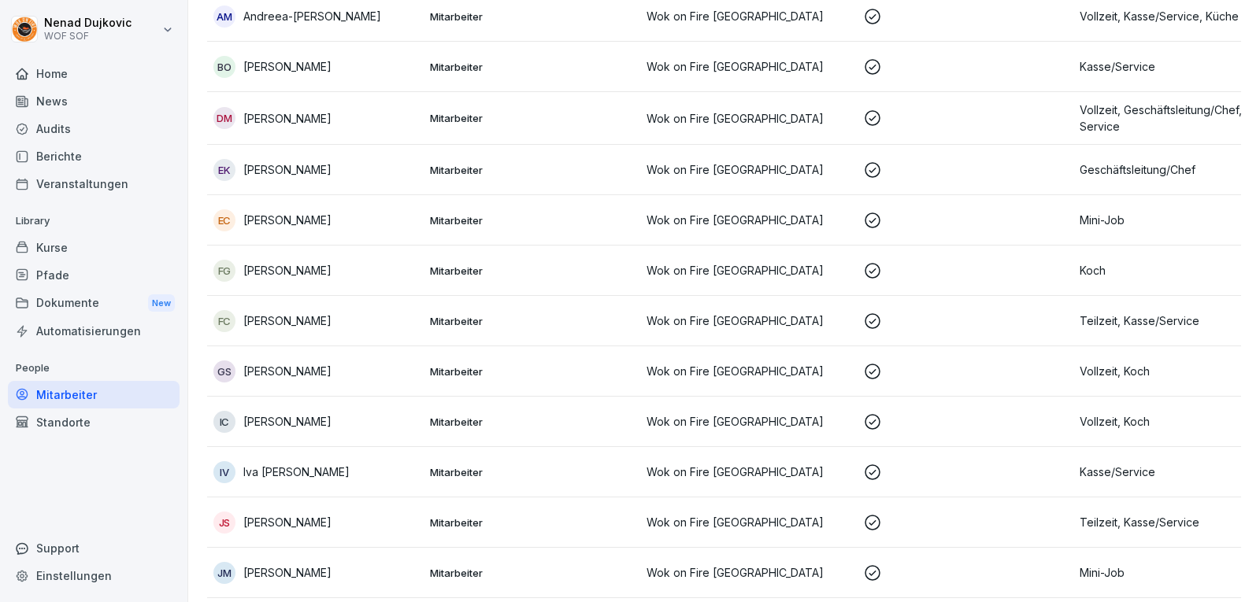
click at [506, 346] on td "Mitarbeiter" at bounding box center [532, 371] width 217 height 50
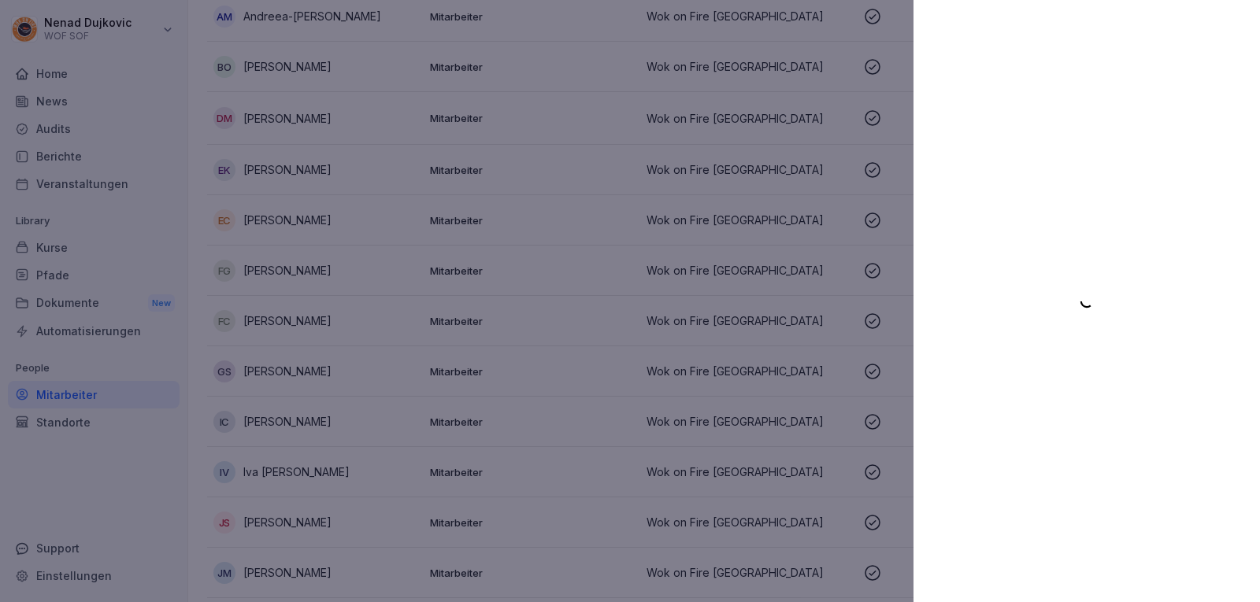
click at [848, 84] on div at bounding box center [630, 301] width 1260 height 602
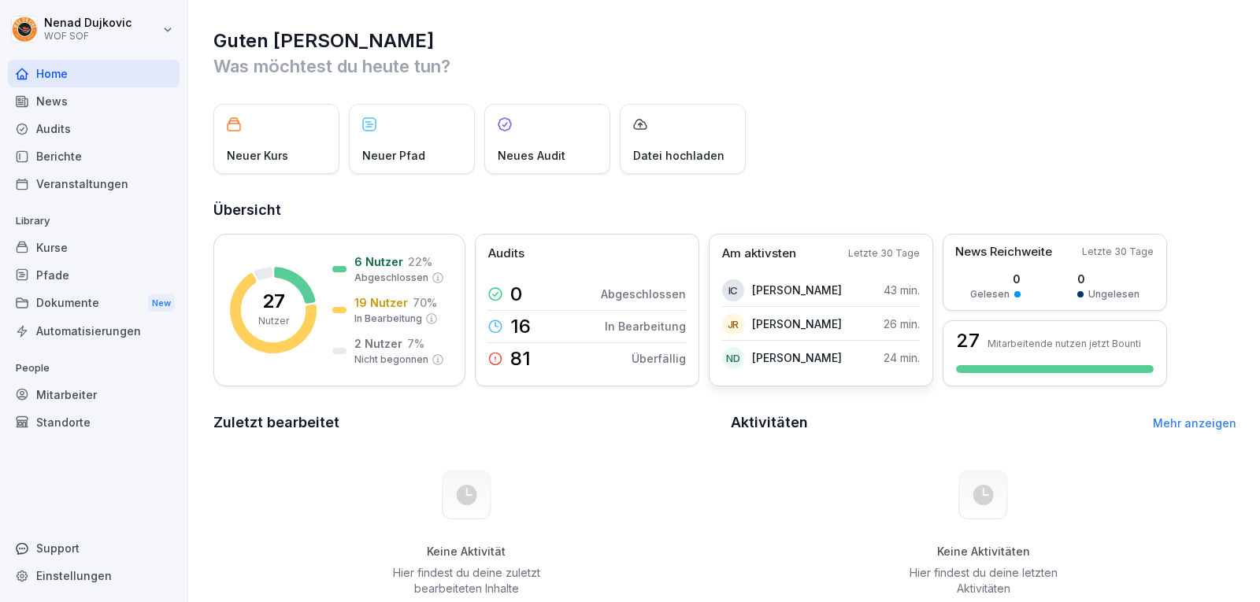
scroll to position [60, 0]
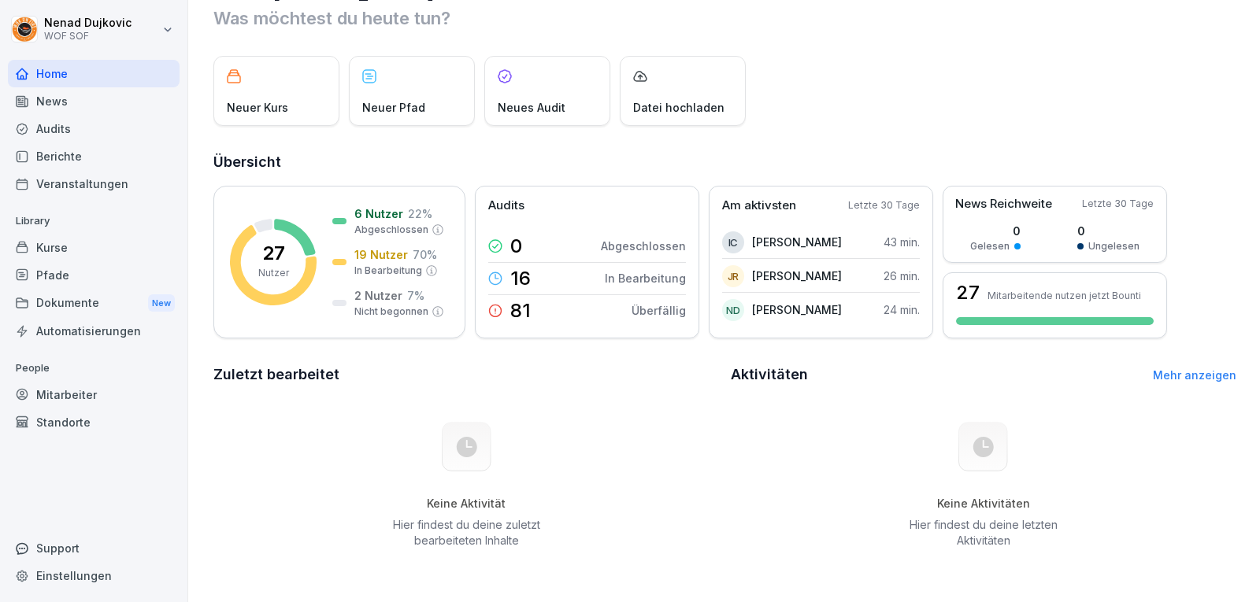
click at [1159, 369] on link "Mehr anzeigen" at bounding box center [1194, 375] width 83 height 13
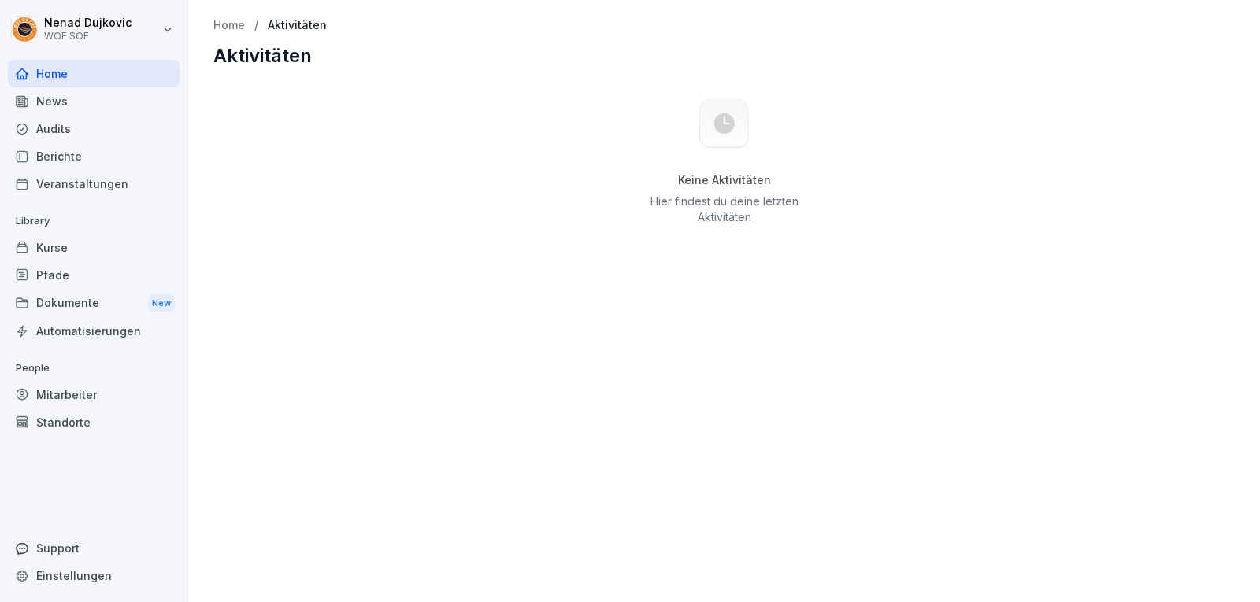
click at [229, 26] on p "Home" at bounding box center [228, 25] width 31 height 13
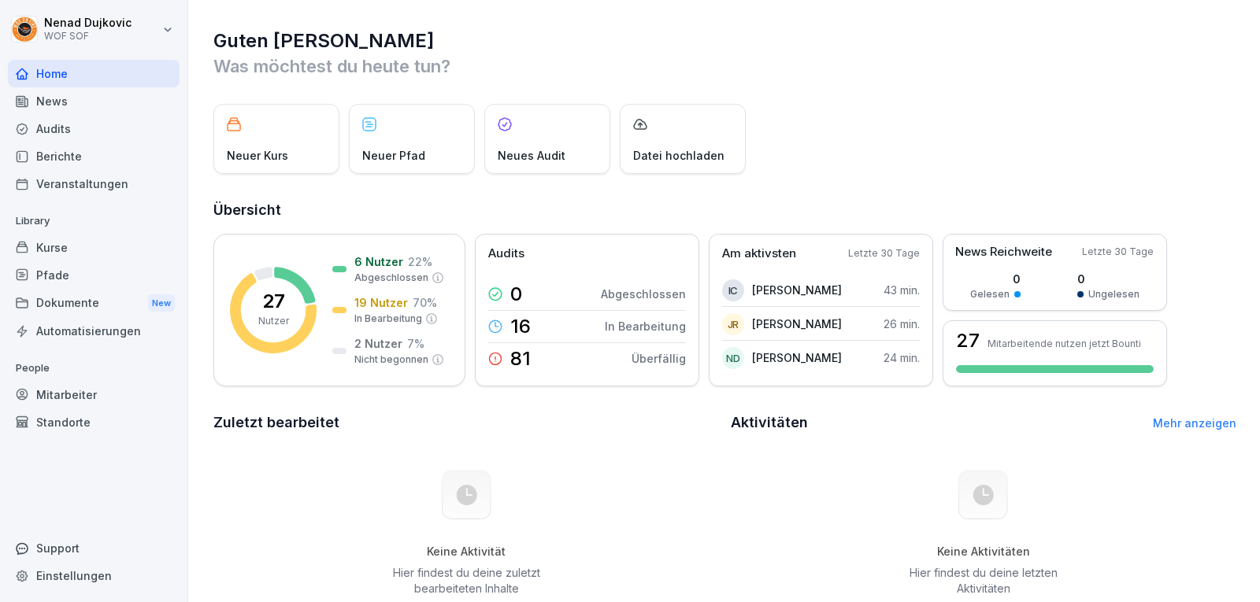
click at [57, 383] on div "Mitarbeiter" at bounding box center [94, 395] width 172 height 28
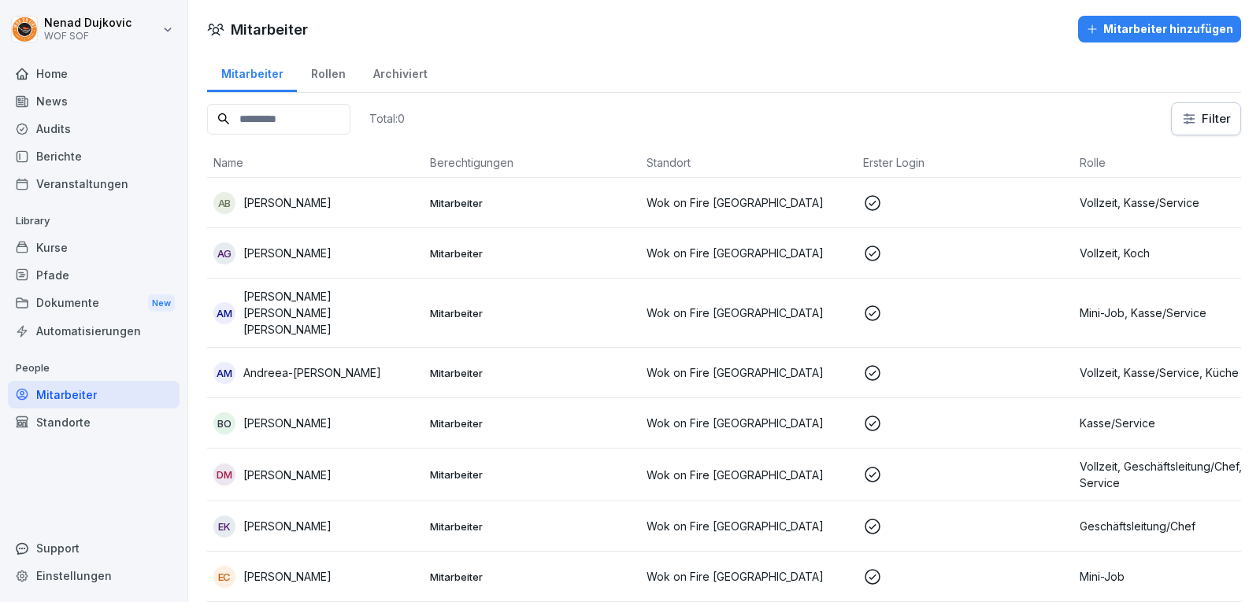
click at [448, 229] on td "Mitarbeiter" at bounding box center [532, 253] width 217 height 50
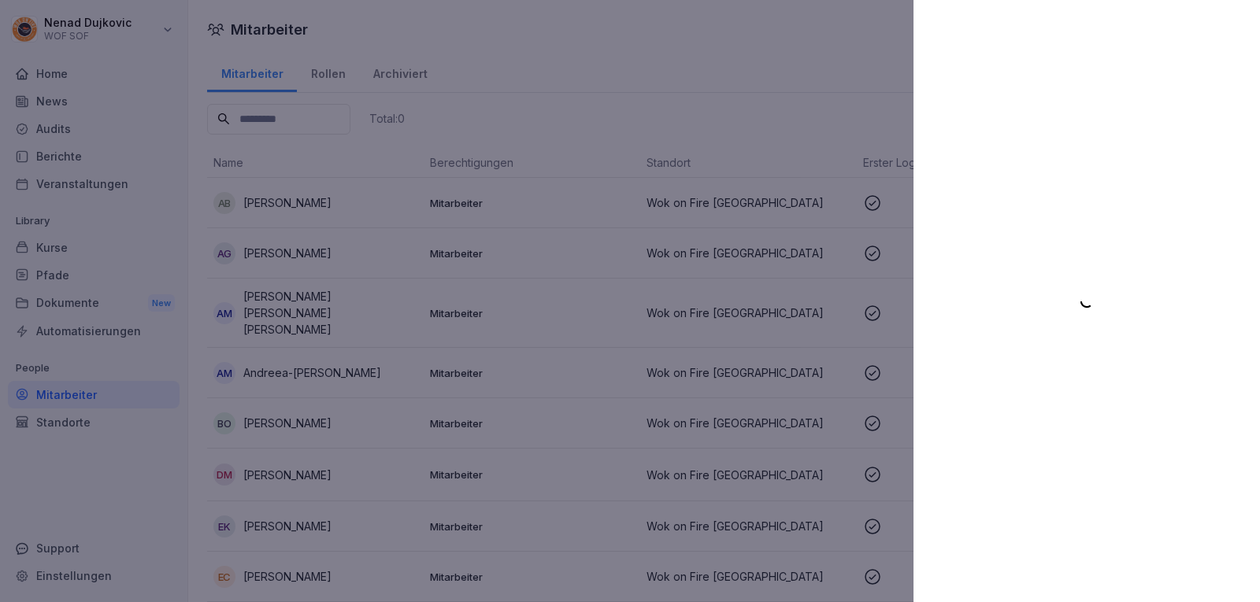
click at [626, 205] on div at bounding box center [630, 301] width 1260 height 602
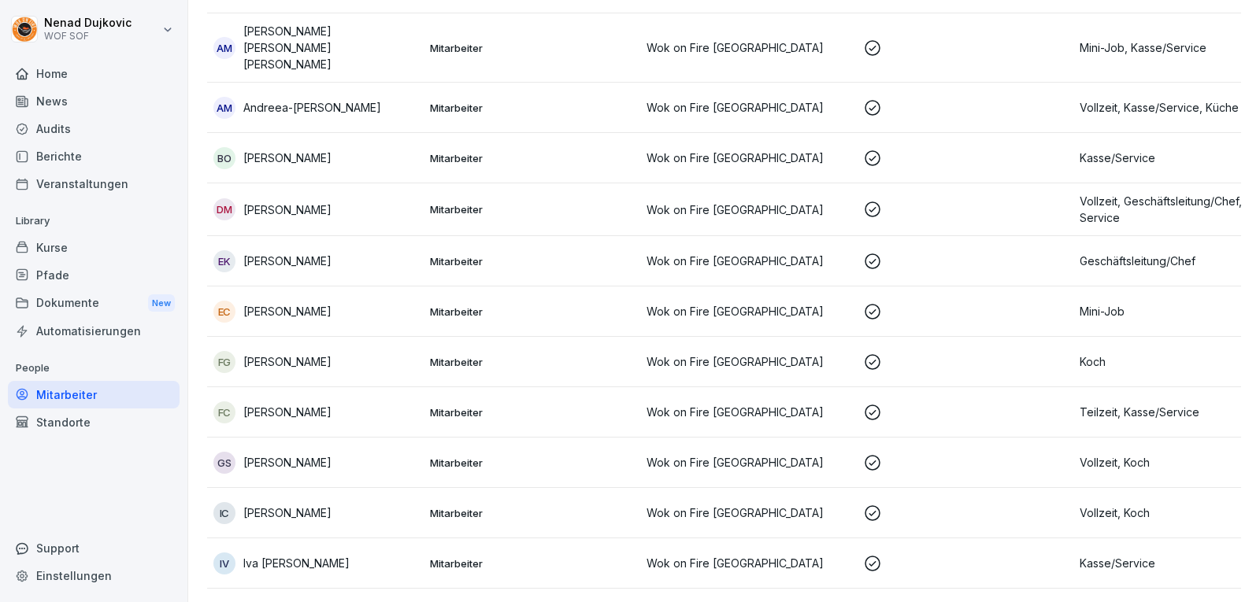
scroll to position [269, 0]
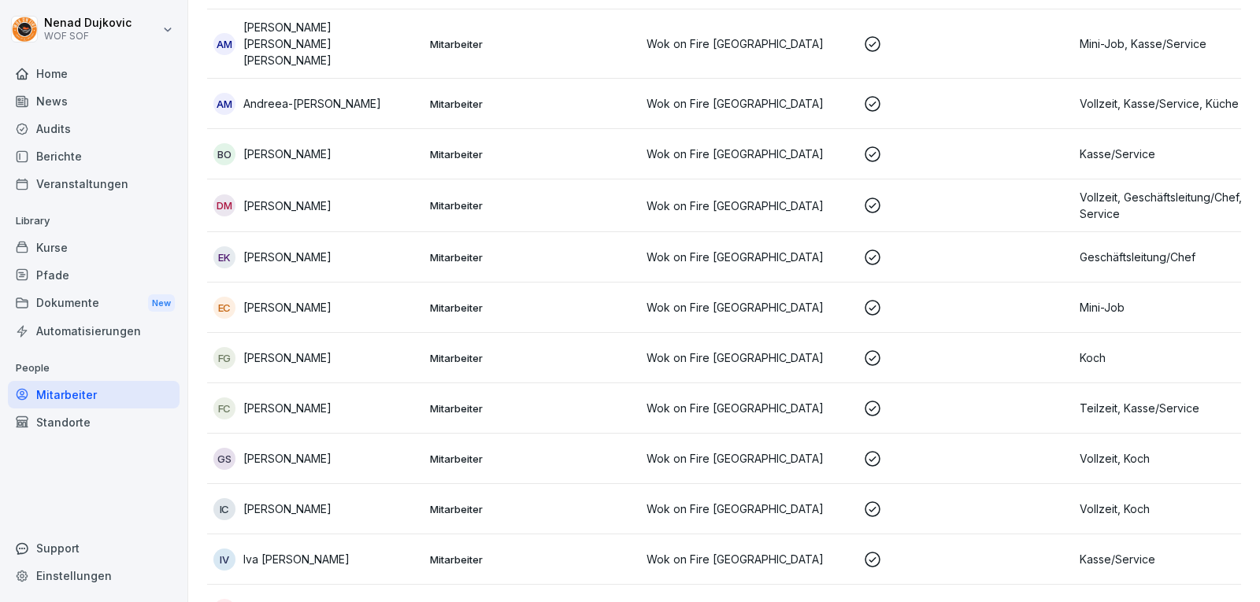
click at [554, 283] on td "Mitarbeiter" at bounding box center [532, 308] width 217 height 50
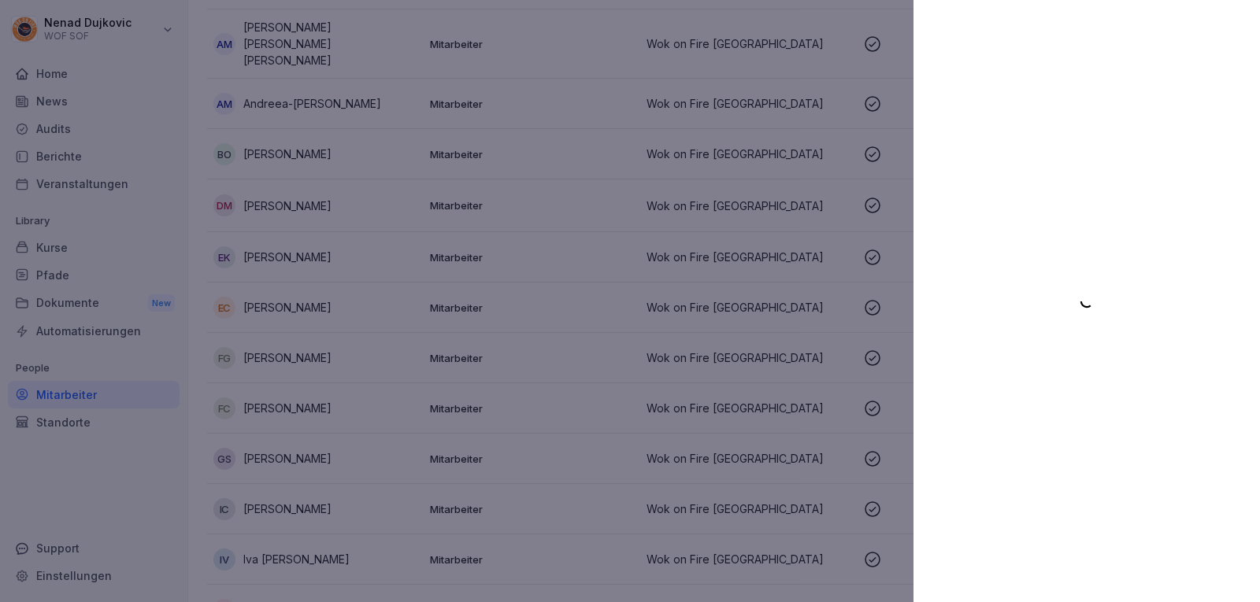
click at [554, 275] on div at bounding box center [630, 301] width 1260 height 602
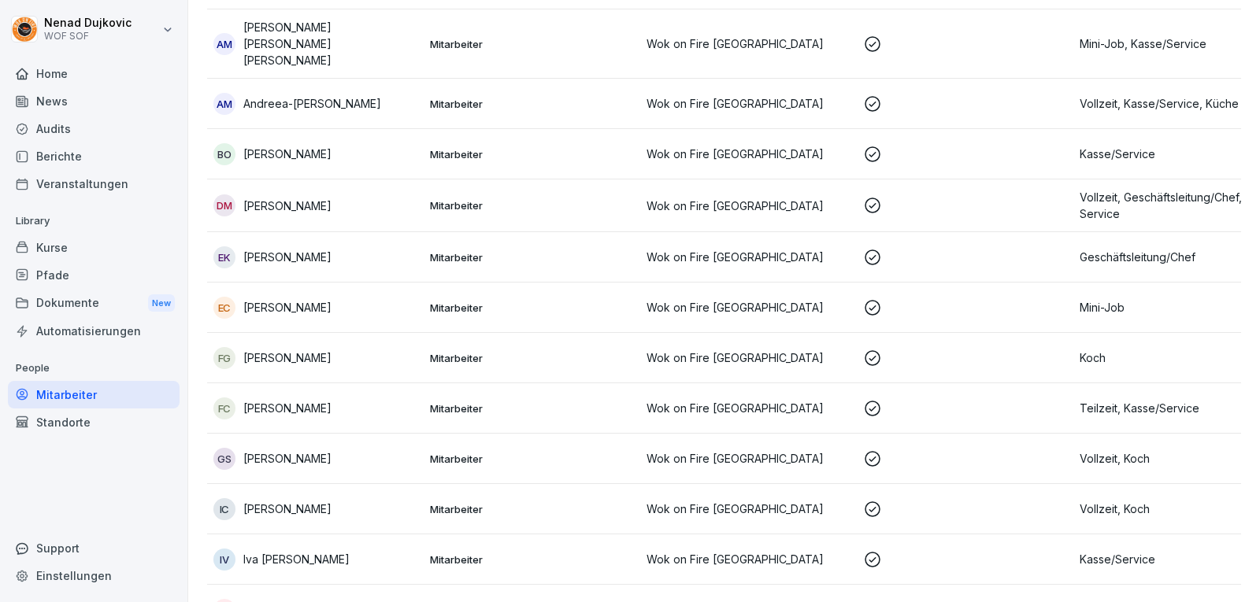
click at [107, 309] on div "Dokumente New" at bounding box center [94, 303] width 172 height 29
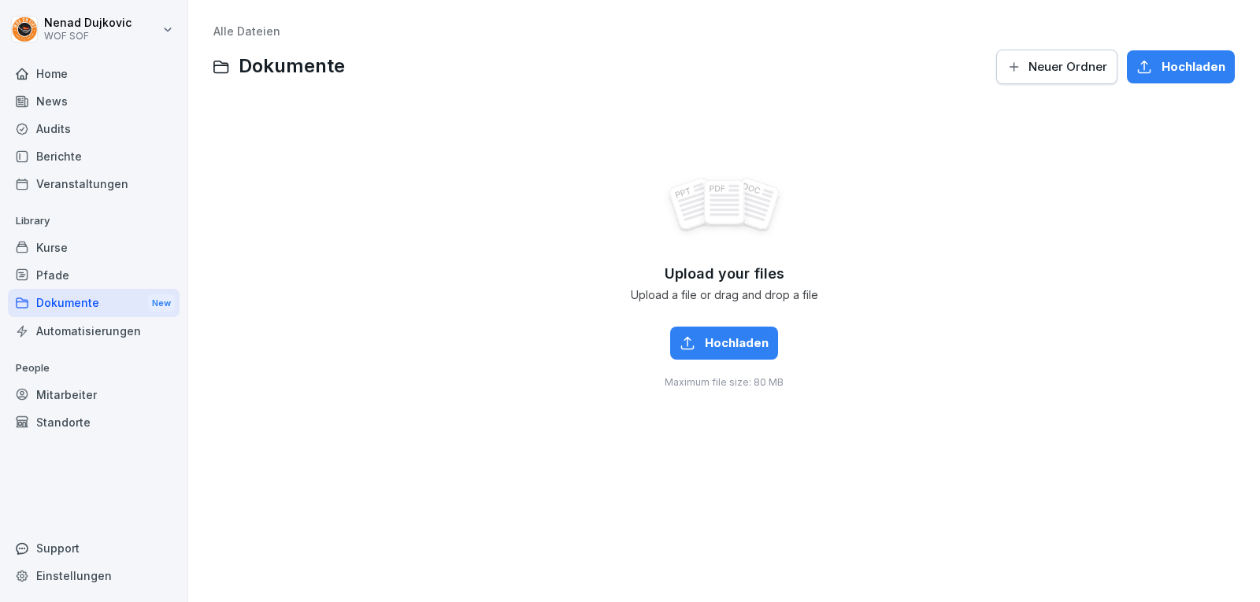
click at [92, 250] on div "Kurse" at bounding box center [94, 248] width 172 height 28
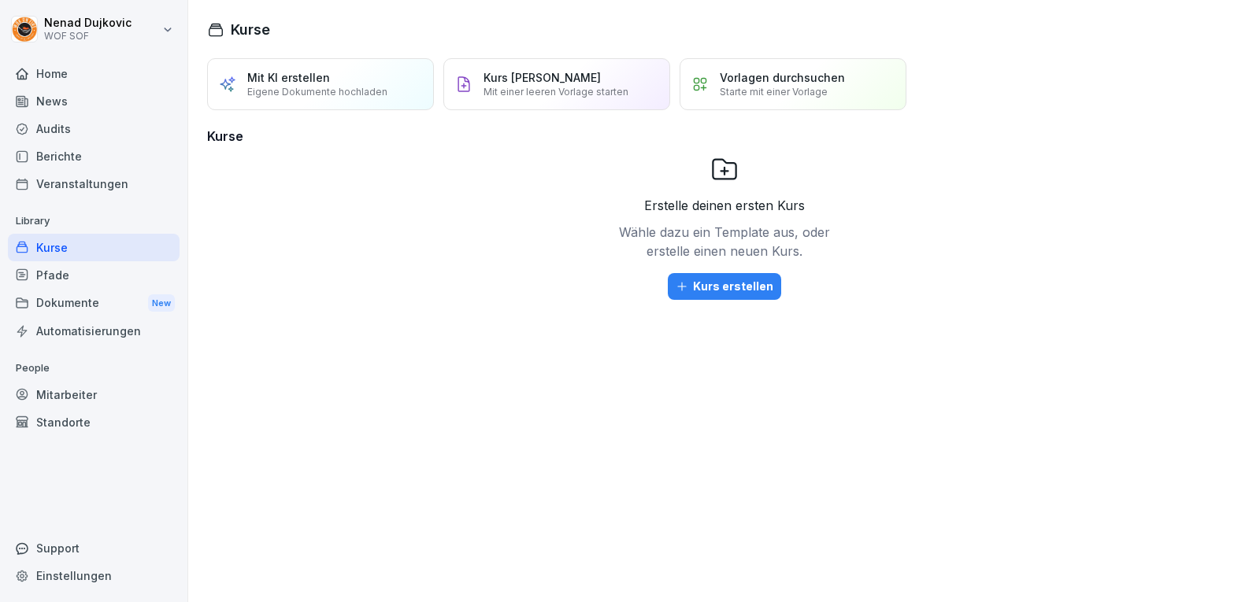
click at [90, 69] on div "Home" at bounding box center [94, 74] width 172 height 28
